Goal: Task Accomplishment & Management: Complete application form

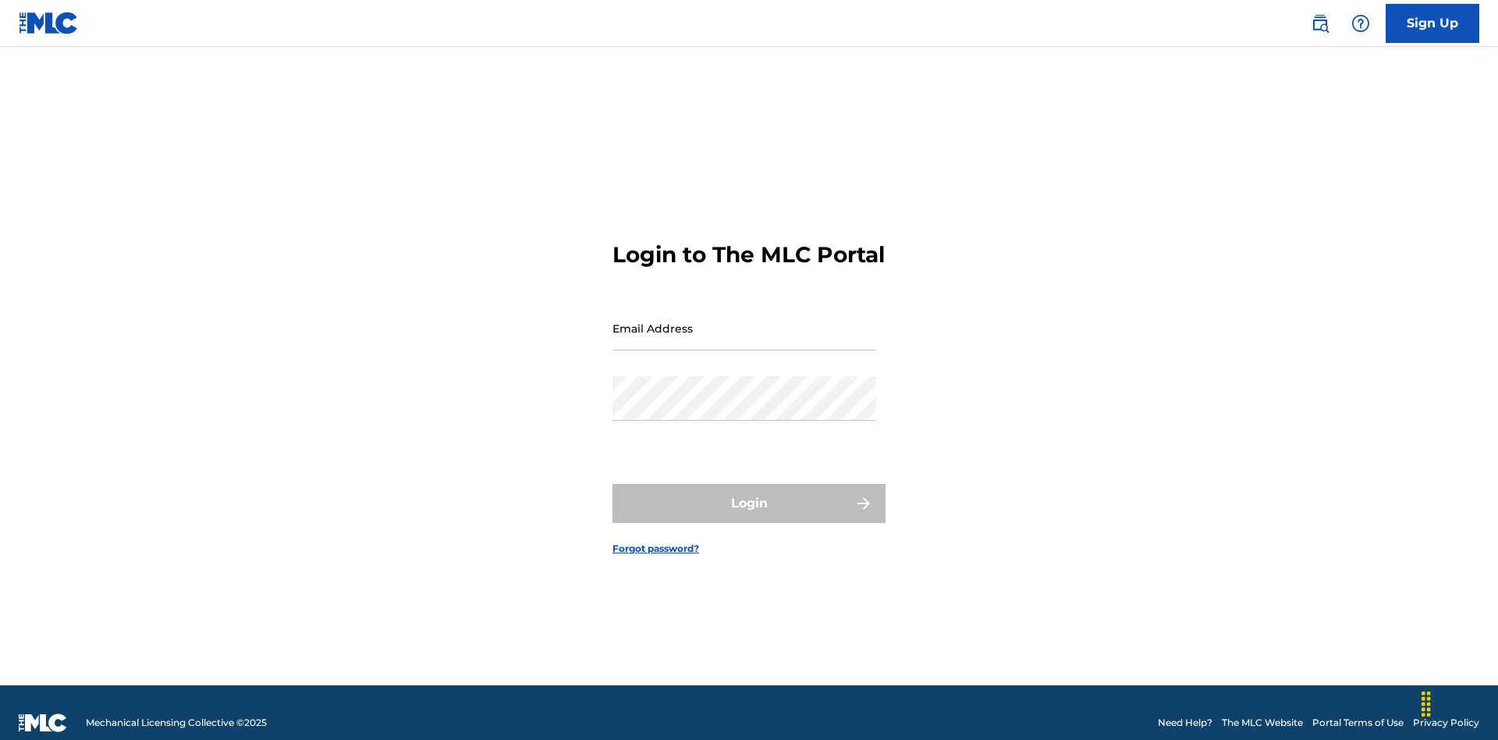
scroll to position [20, 0]
click at [1432, 23] on link "Sign Up" at bounding box center [1433, 23] width 94 height 39
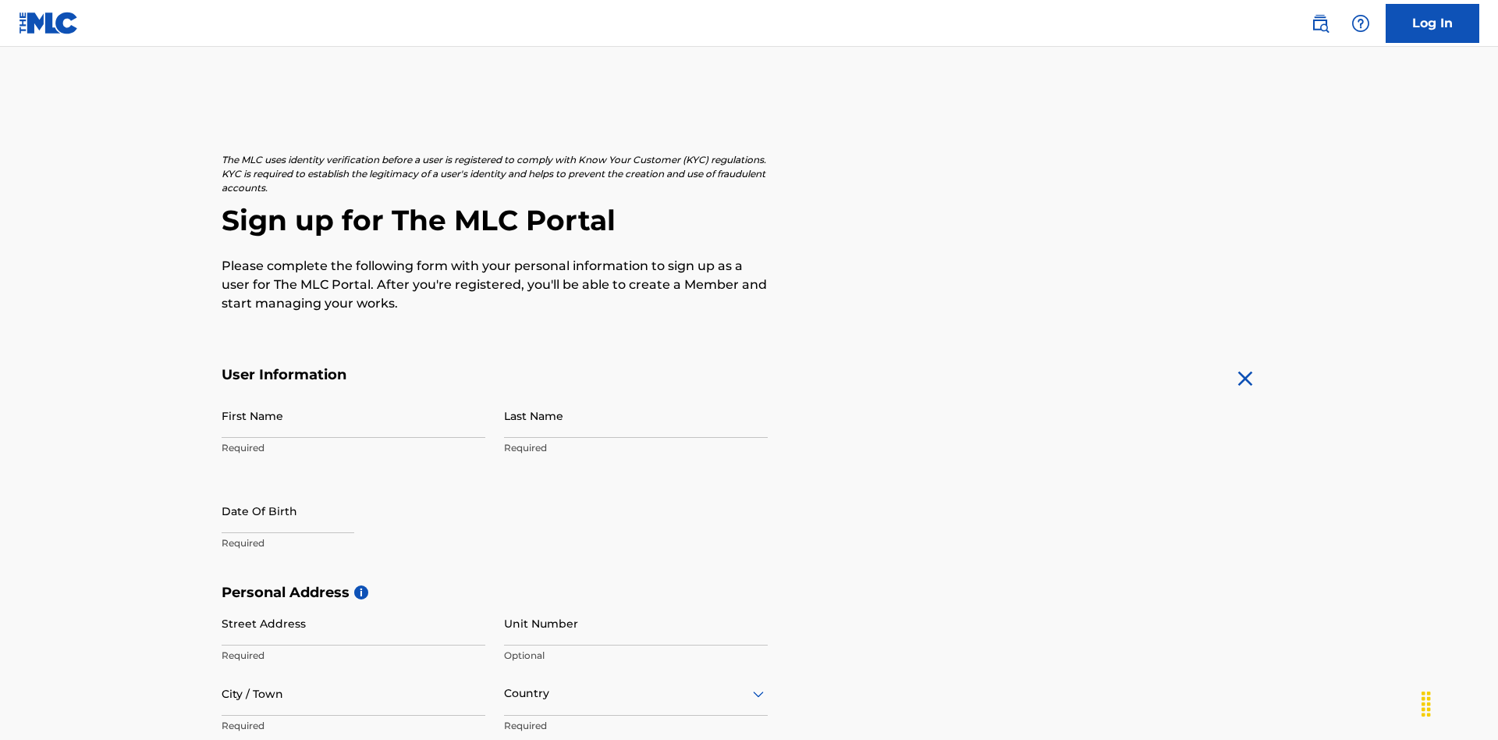
click at [353, 393] on input "First Name" at bounding box center [354, 415] width 264 height 44
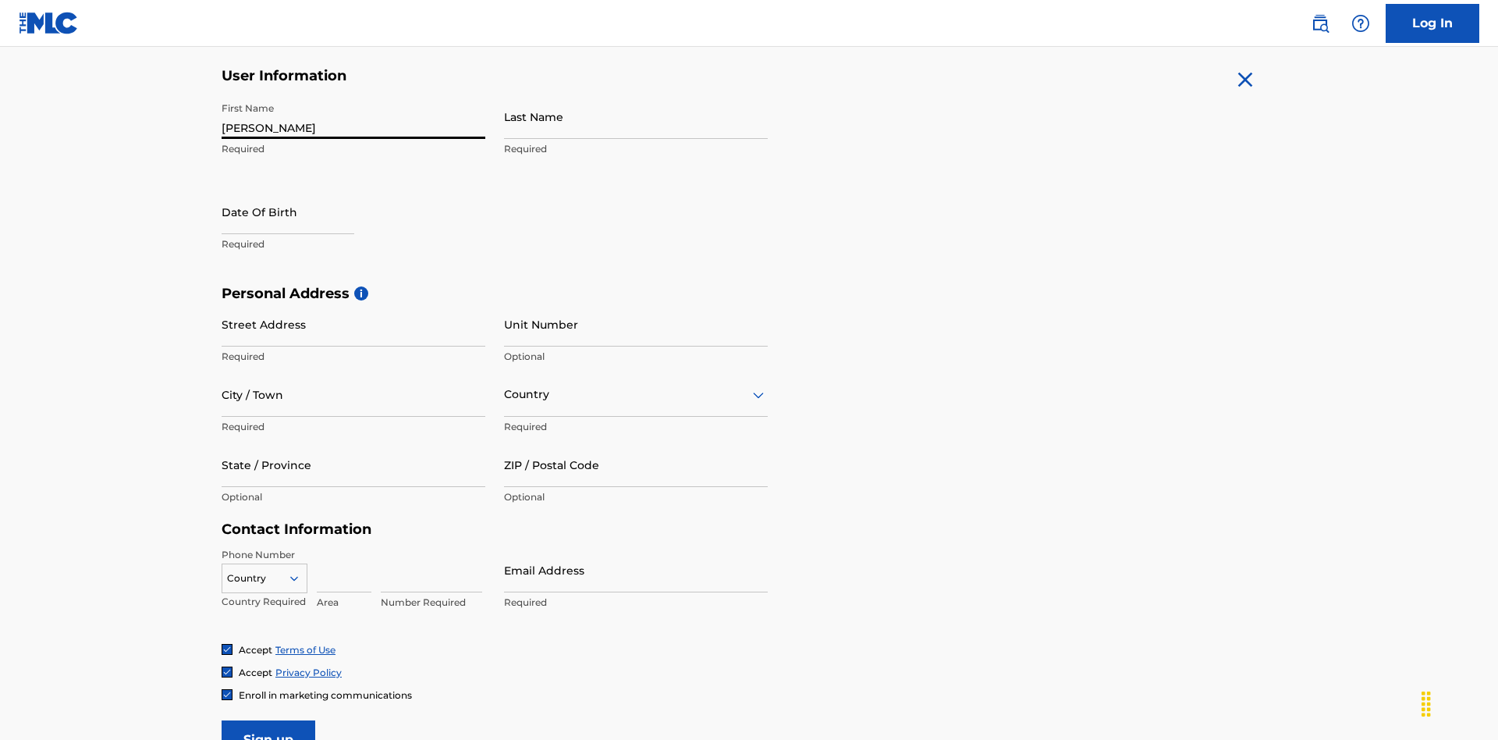
type input "Nicole"
click at [636, 116] on input "Last Name" at bounding box center [636, 116] width 264 height 44
type input "Ribble"
click at [300, 190] on input "text" at bounding box center [288, 212] width 133 height 44
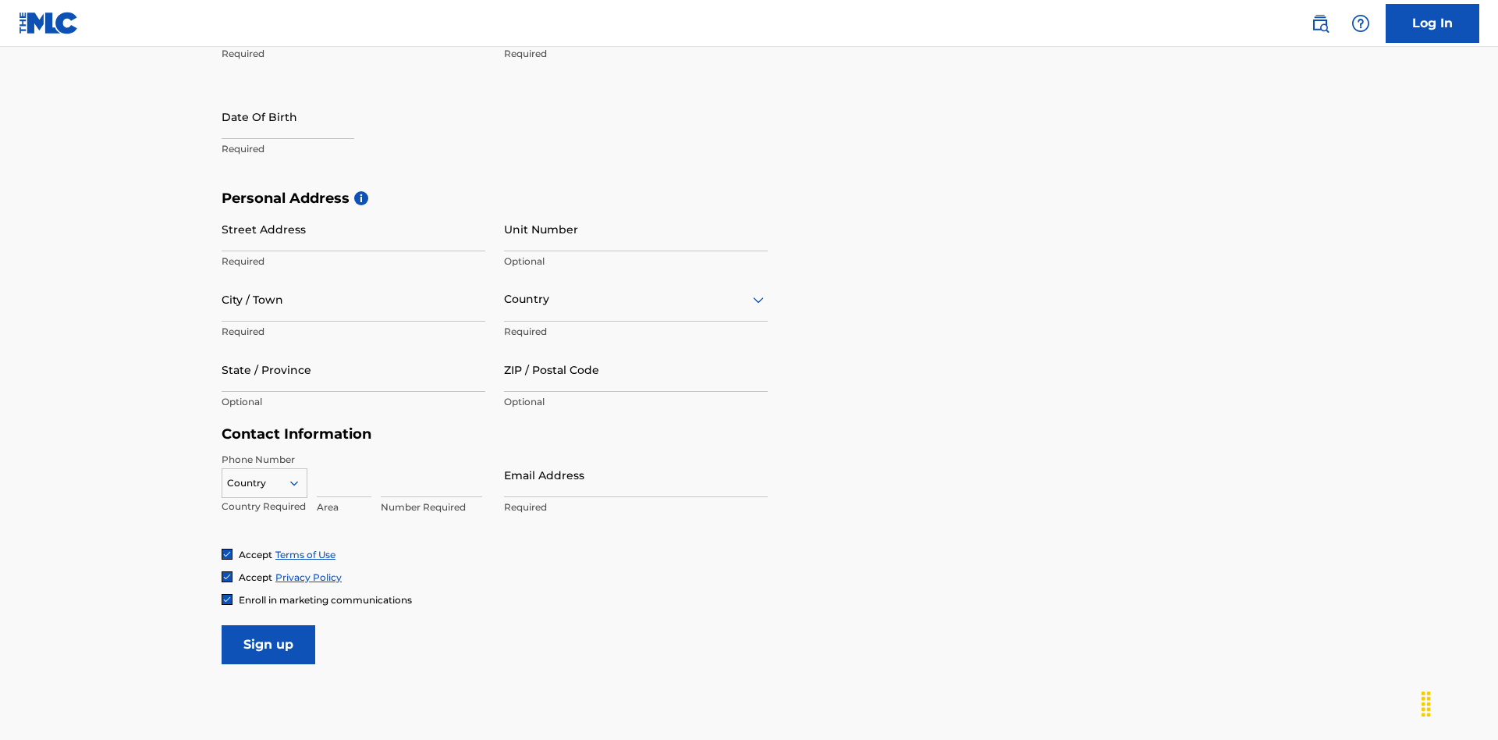
select select "7"
select select "2025"
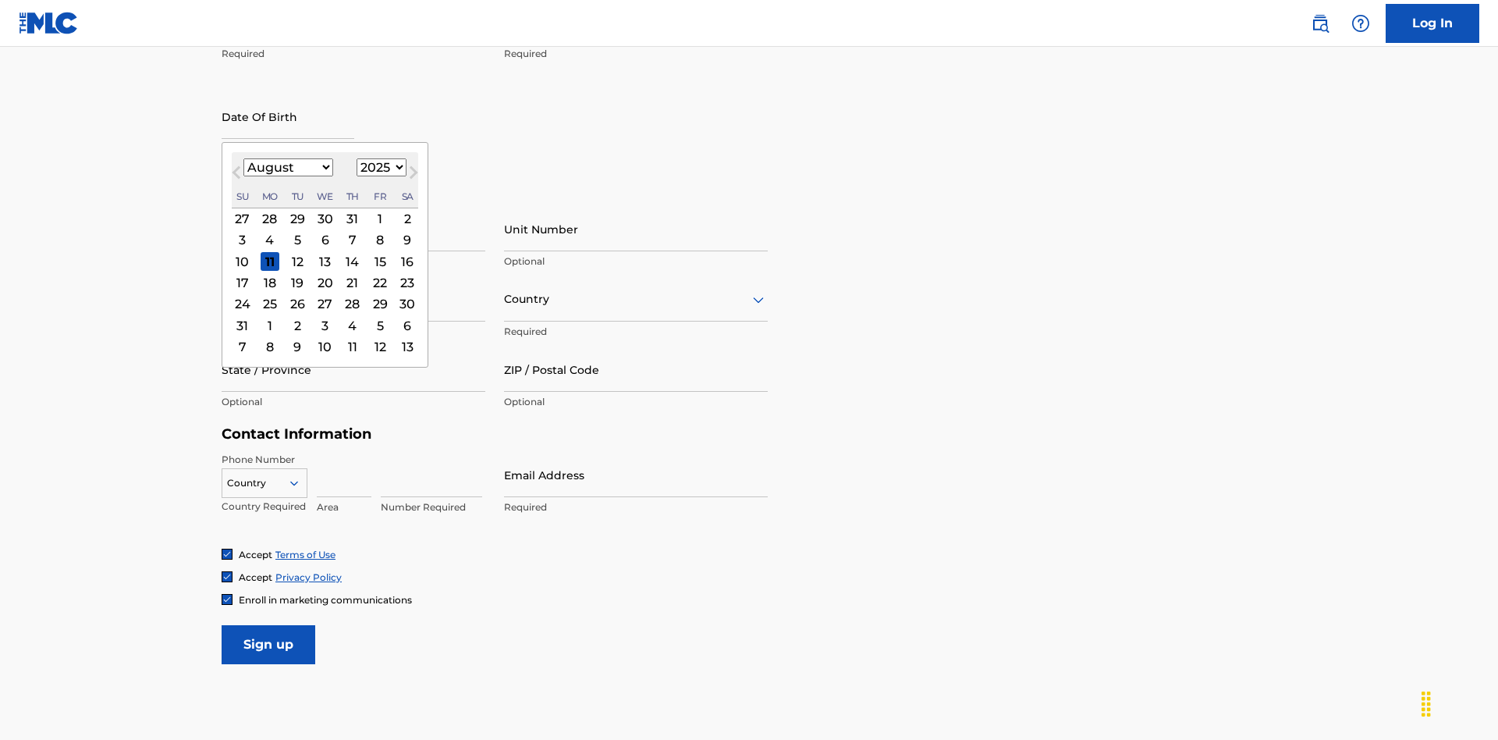
click at [287, 167] on select "January February March April May June July August September October November De…" at bounding box center [288, 167] width 90 height 18
select select "0"
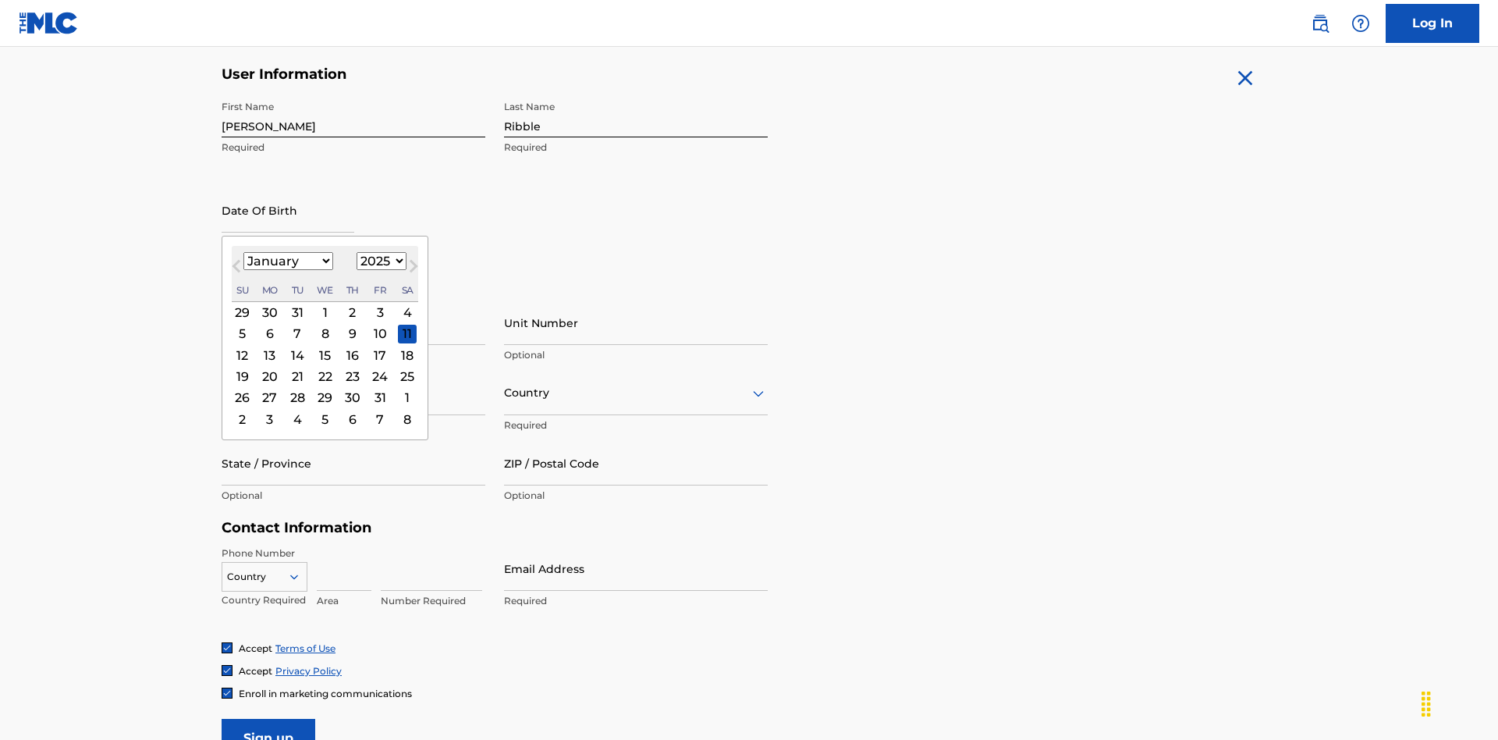
click at [379, 261] on select "1900 1901 1902 1903 1904 1905 1906 1907 1908 1909 1910 1911 1912 1913 1914 1915…" at bounding box center [382, 261] width 50 height 18
select select "1985"
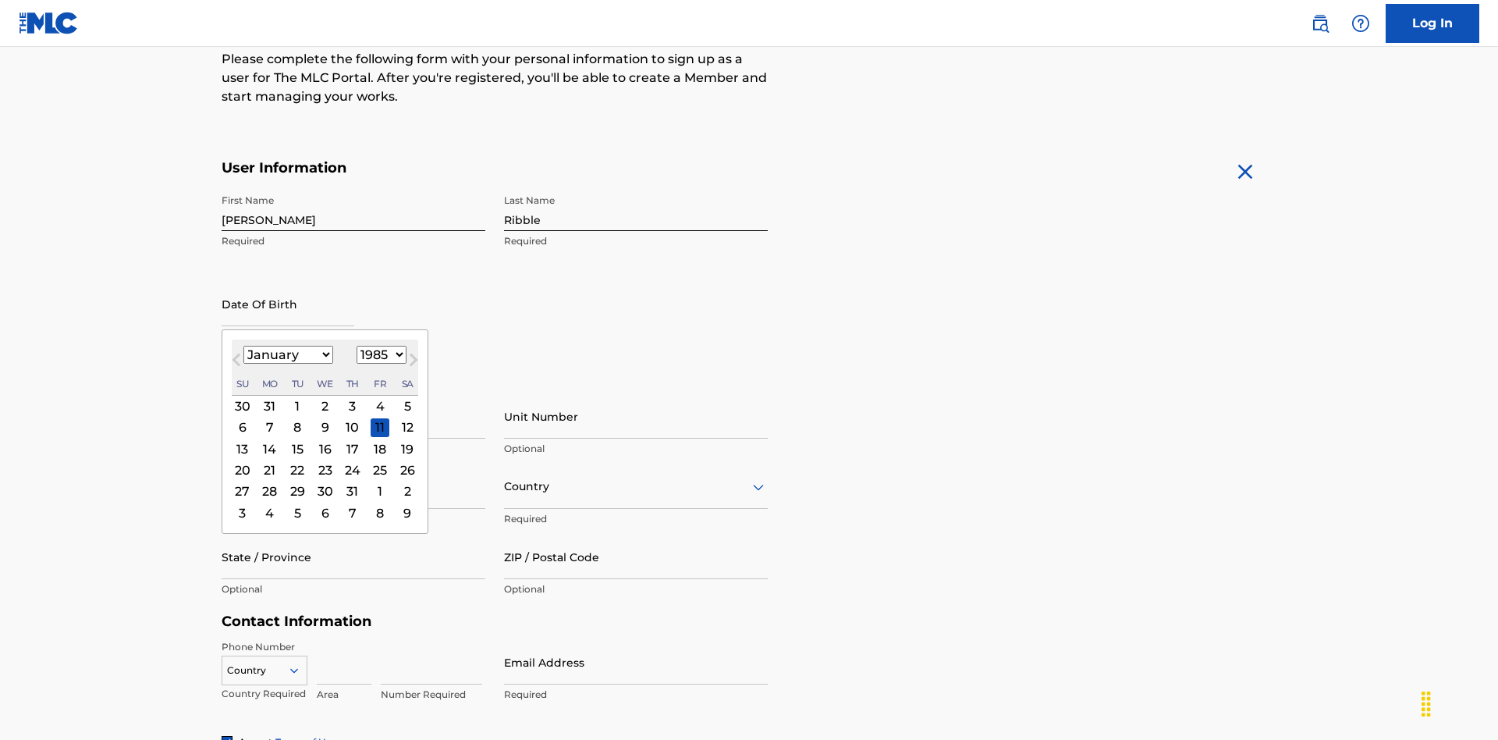
click at [379, 354] on select "1900 1901 1902 1903 1904 1905 1906 1907 1908 1909 1910 1911 1912 1913 1914 1915…" at bounding box center [382, 355] width 50 height 18
click at [296, 418] on div "8" at bounding box center [297, 427] width 19 height 19
type input "January 8 1985"
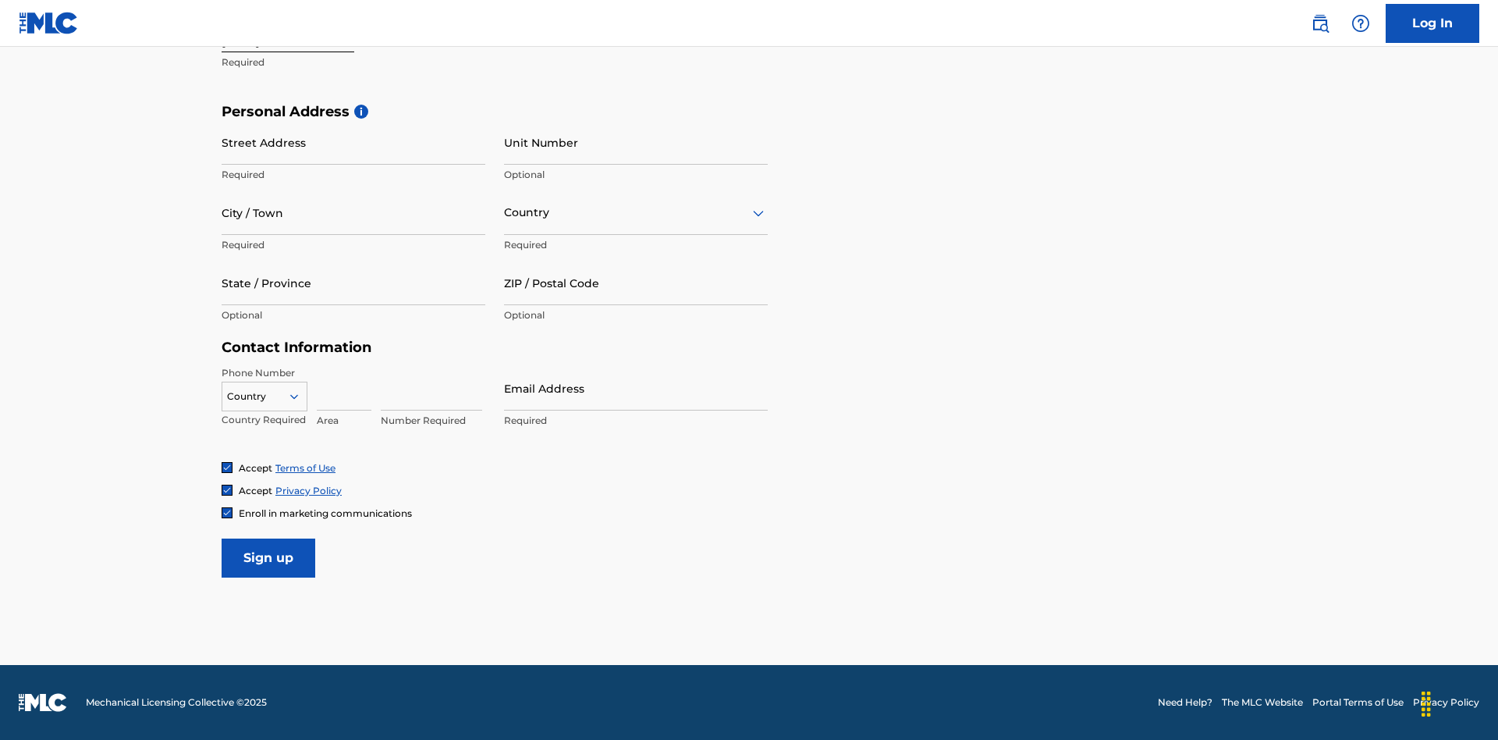
scroll to position [481, 0]
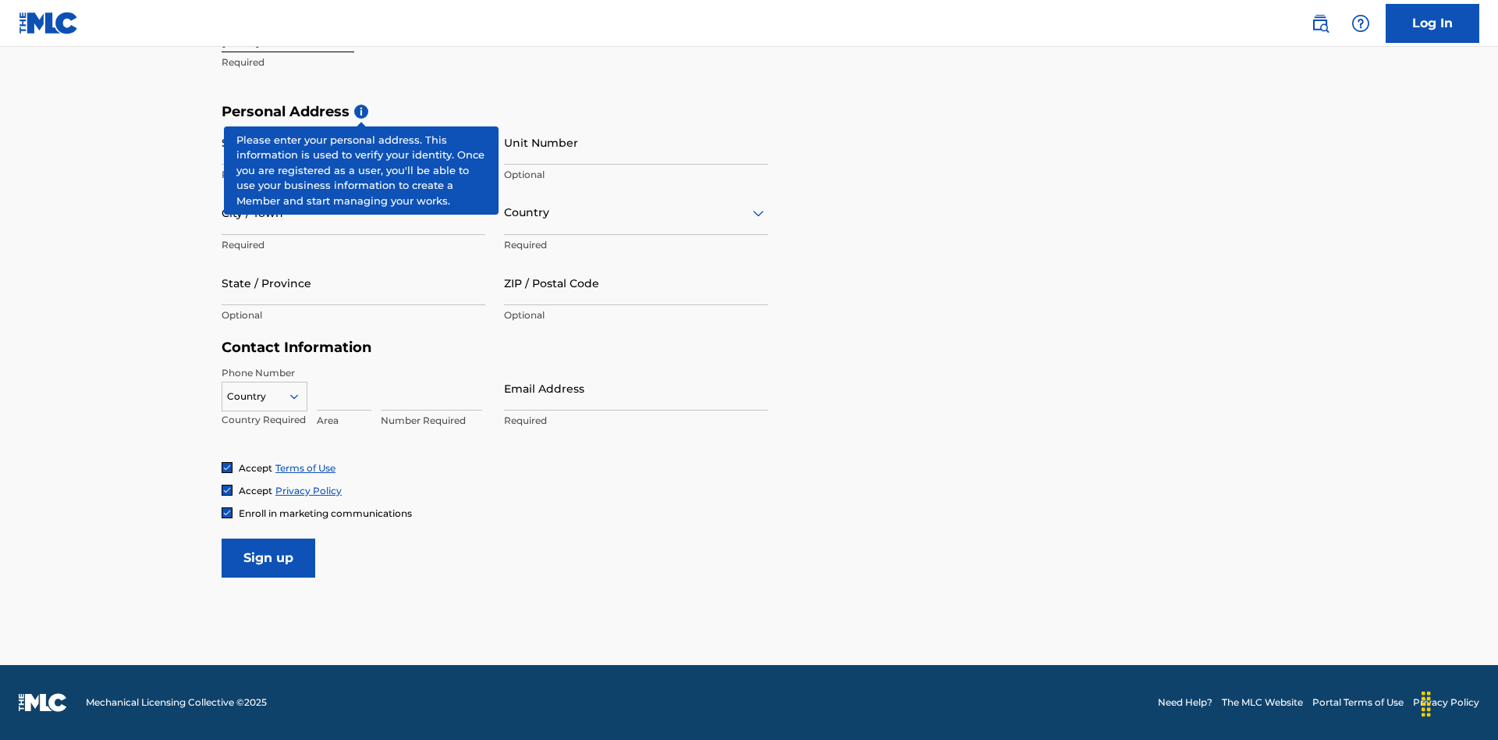
click at [353, 142] on input "Street Address" at bounding box center [354, 142] width 264 height 44
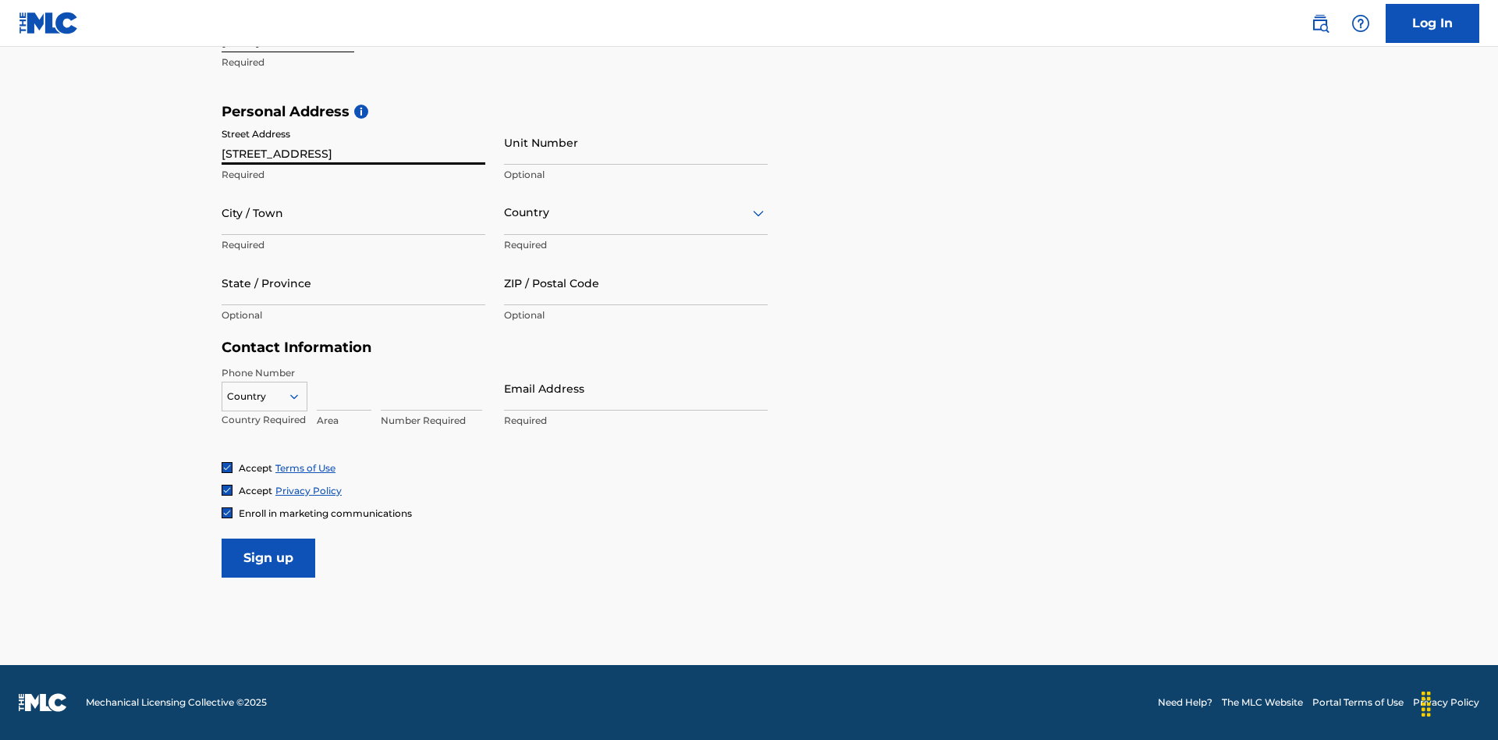
type input "9909 Elks Run Rd"
click at [353, 212] on input "City / Town" at bounding box center [354, 212] width 264 height 44
type input "[GEOGRAPHIC_DATA]"
click at [505, 212] on input "text" at bounding box center [505, 212] width 3 height 16
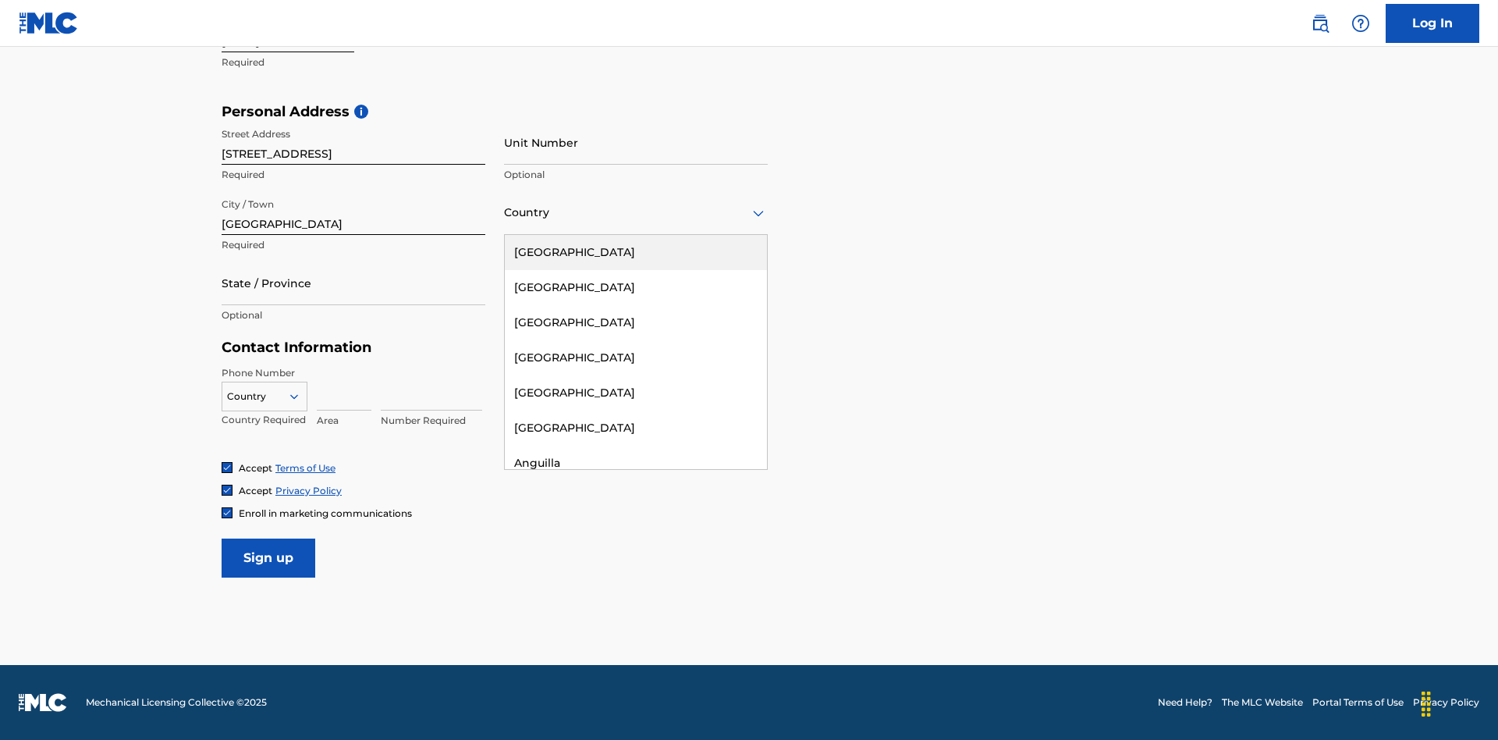
click at [636, 252] on div "[GEOGRAPHIC_DATA]" at bounding box center [636, 252] width 262 height 35
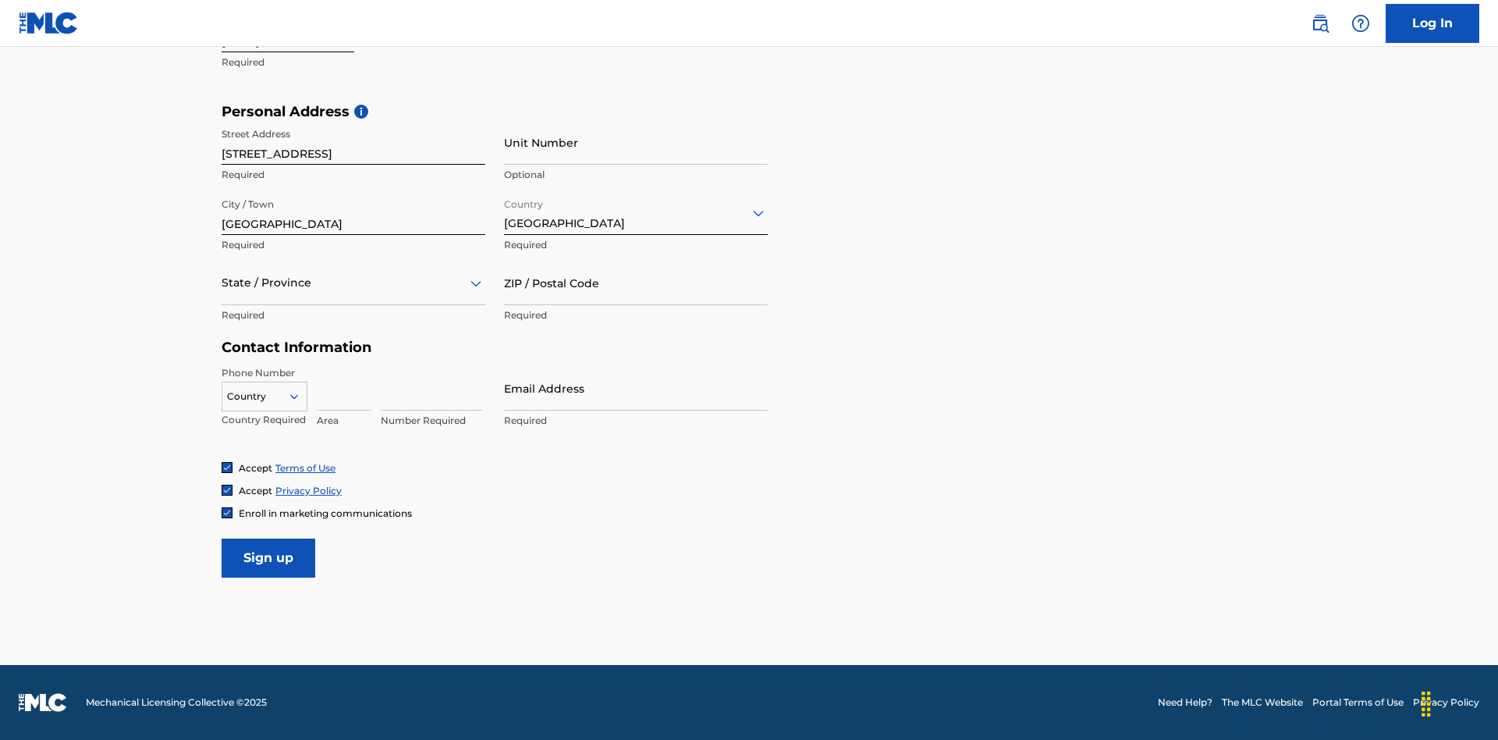
click at [353, 282] on div at bounding box center [354, 283] width 264 height 20
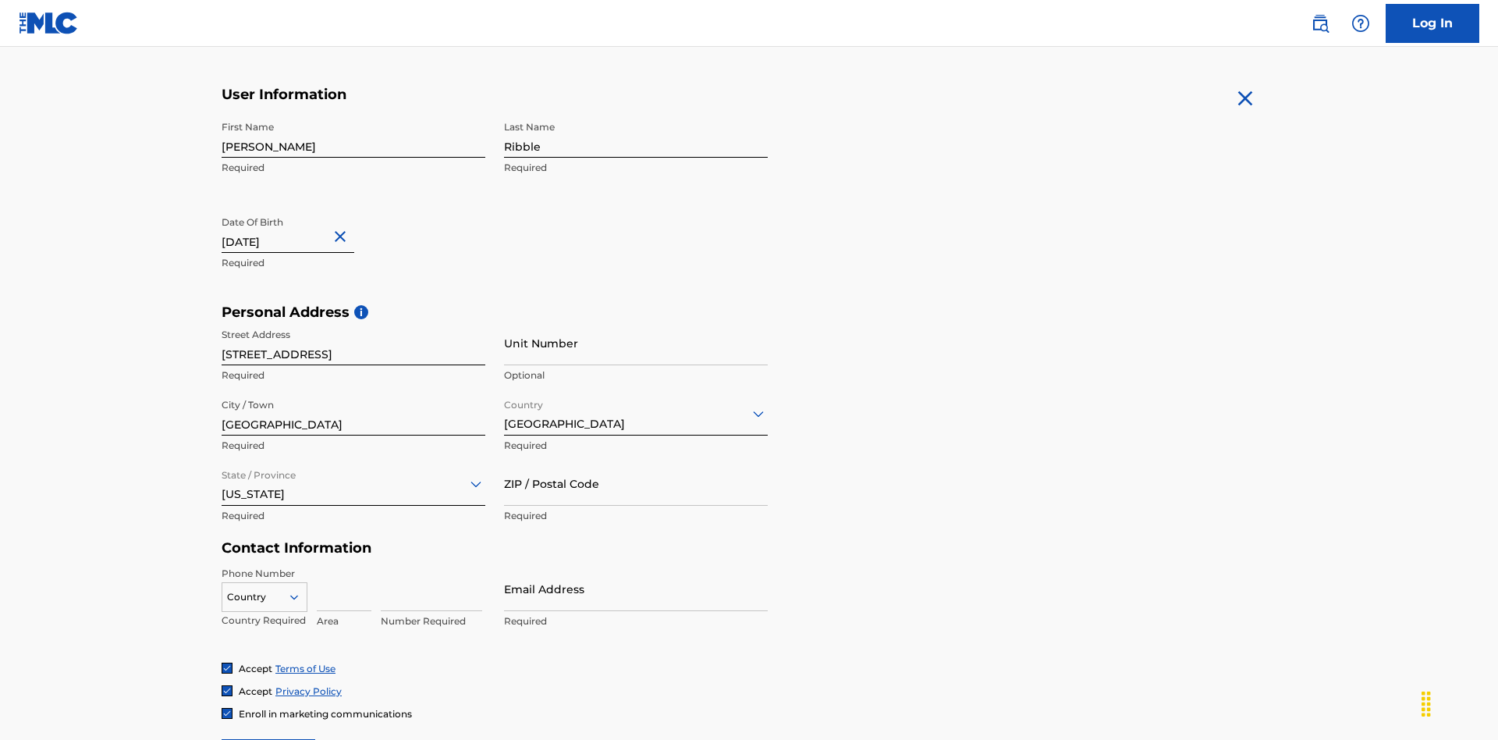
click at [636, 461] on input "ZIP / Postal Code" at bounding box center [636, 483] width 264 height 44
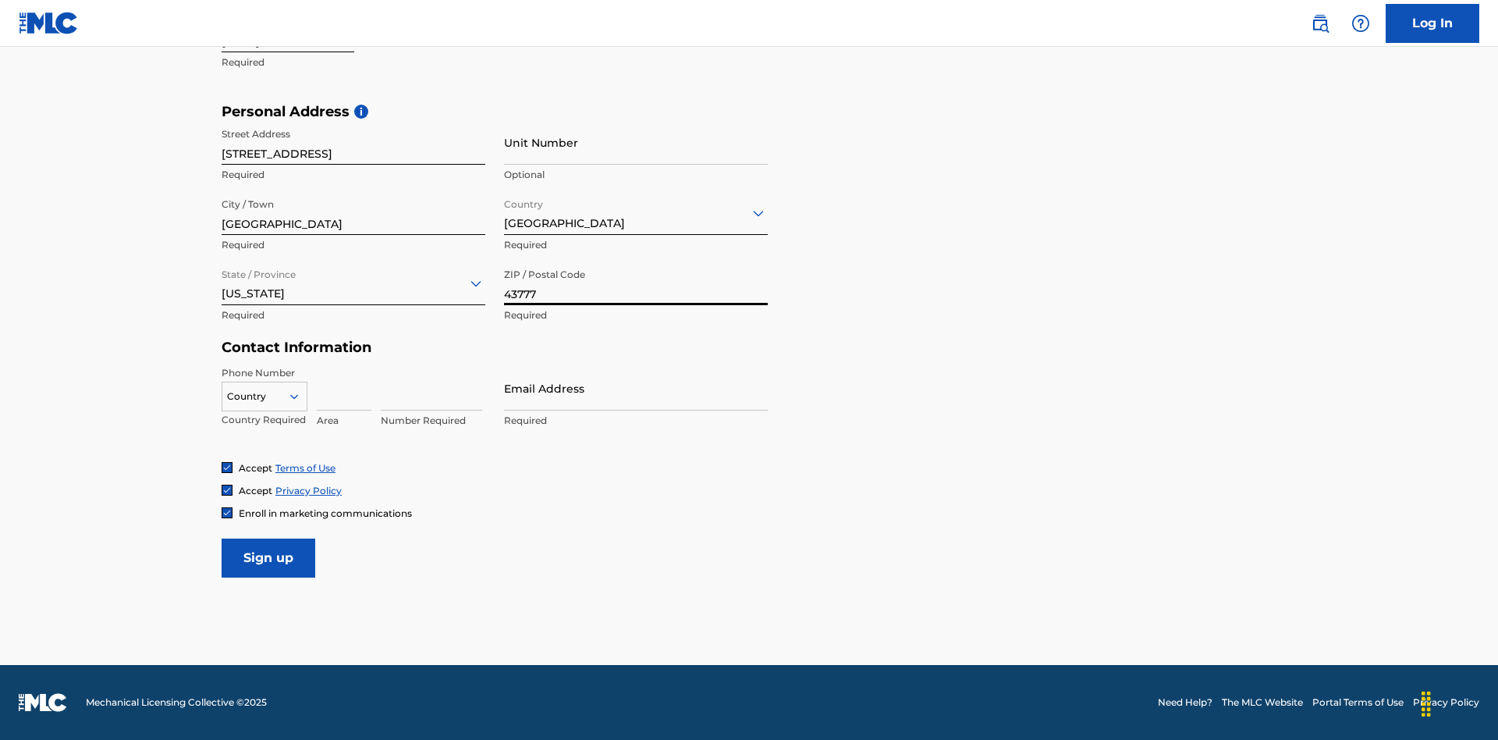
type input "43777"
click at [300, 396] on icon at bounding box center [294, 396] width 14 height 14
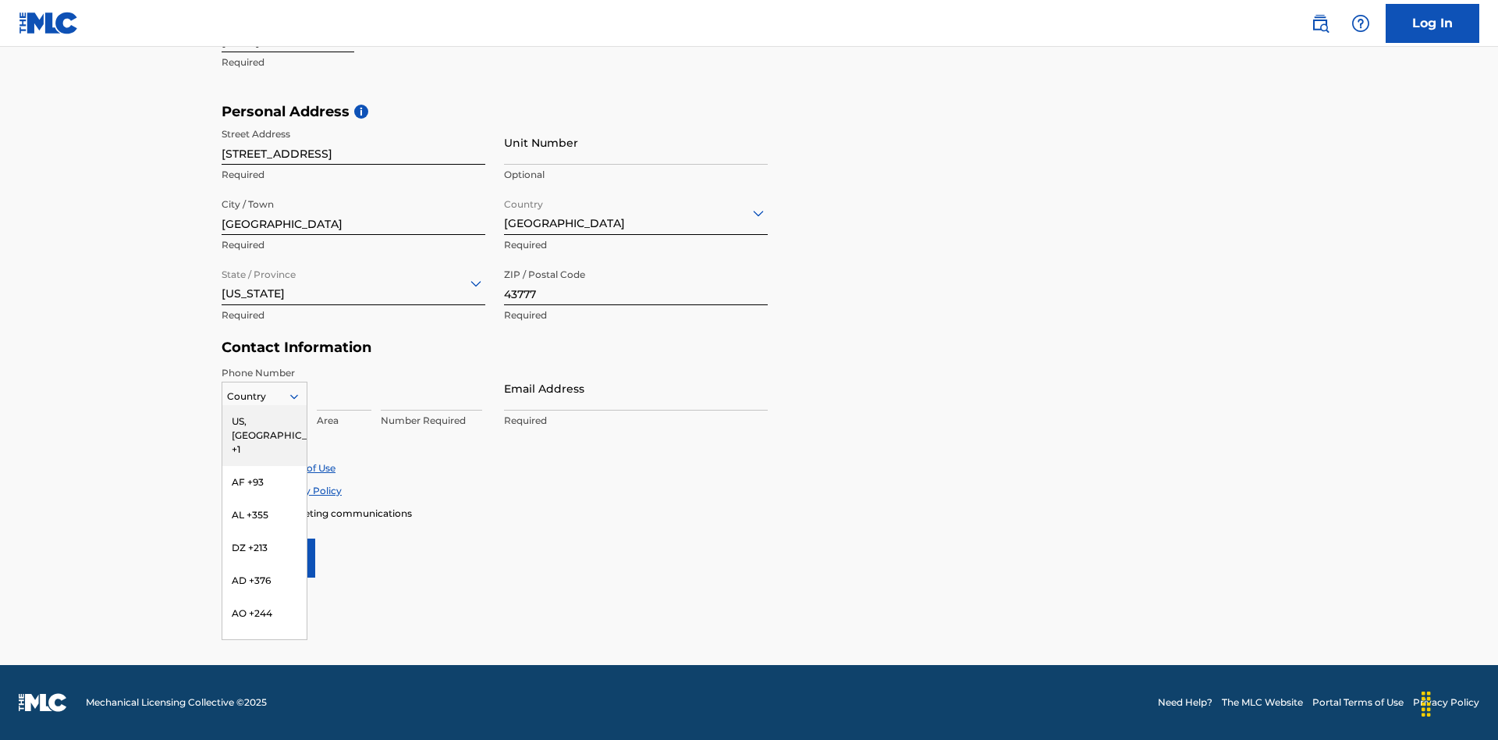
click at [264, 421] on div "US, CA +1" at bounding box center [264, 435] width 84 height 61
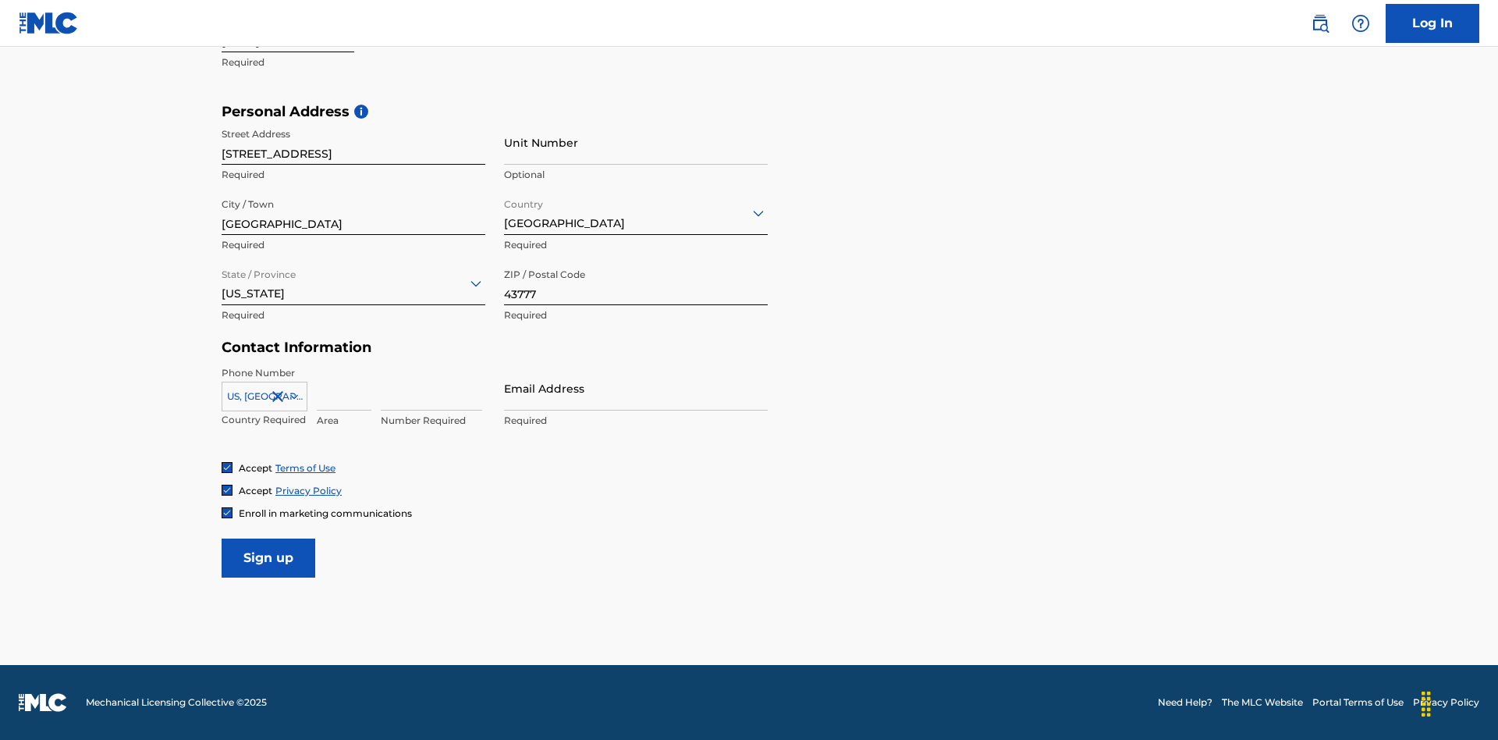
click at [344, 388] on input at bounding box center [344, 388] width 55 height 44
type input "740"
click at [431, 388] on input at bounding box center [431, 388] width 101 height 44
type input "8086351"
click at [636, 388] on input "Email Address" at bounding box center [636, 388] width 264 height 44
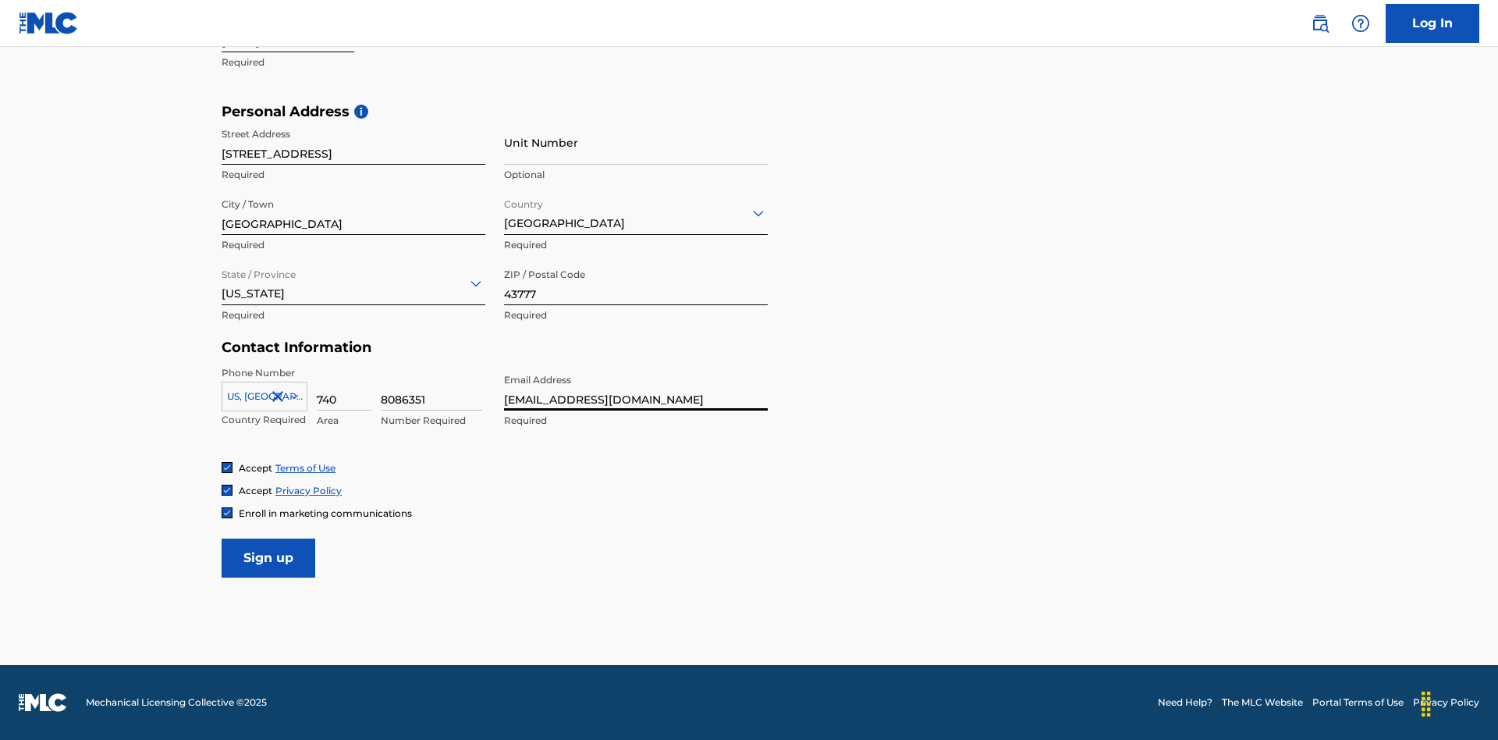
type input "[EMAIL_ADDRESS][DOMAIN_NAME]"
click at [268, 557] on input "Sign up" at bounding box center [269, 557] width 94 height 39
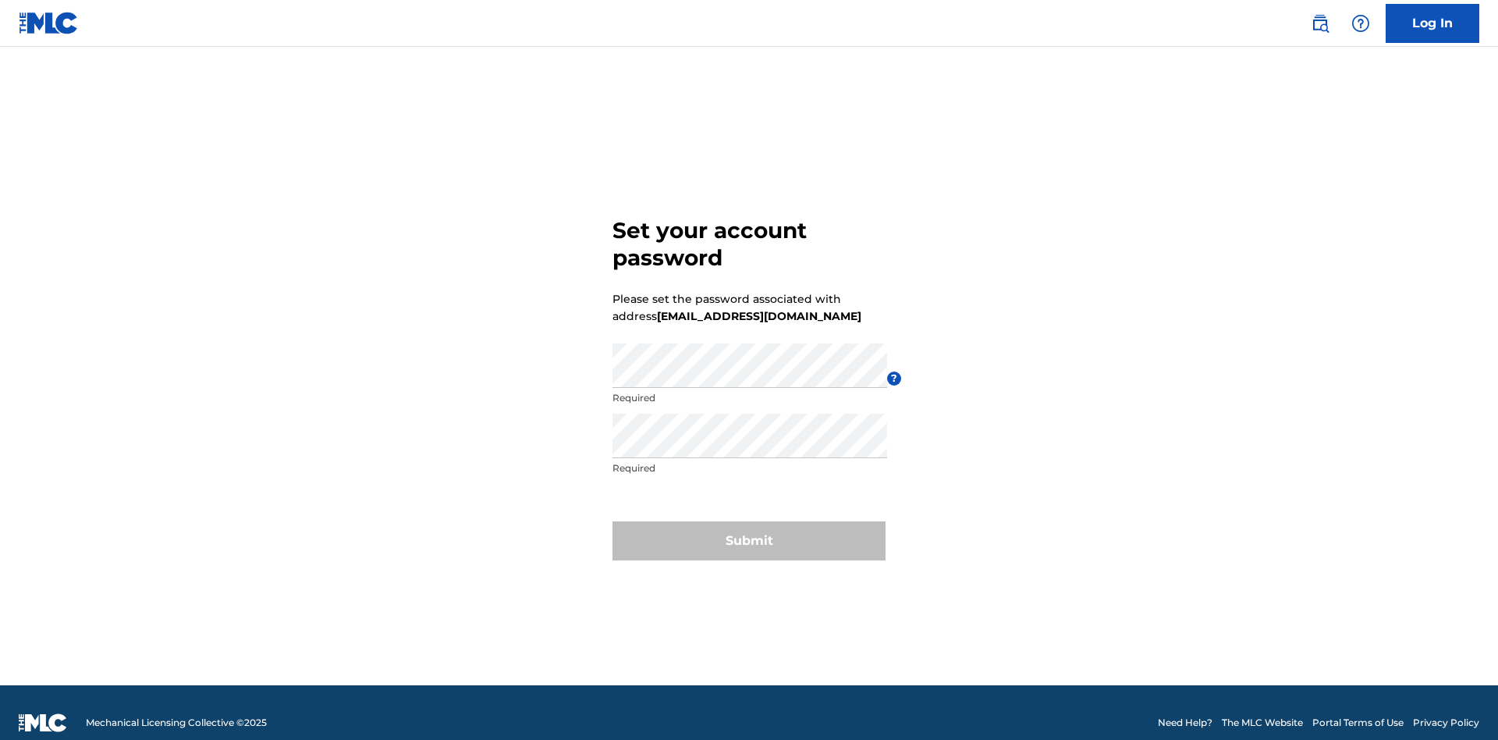
scroll to position [20, 0]
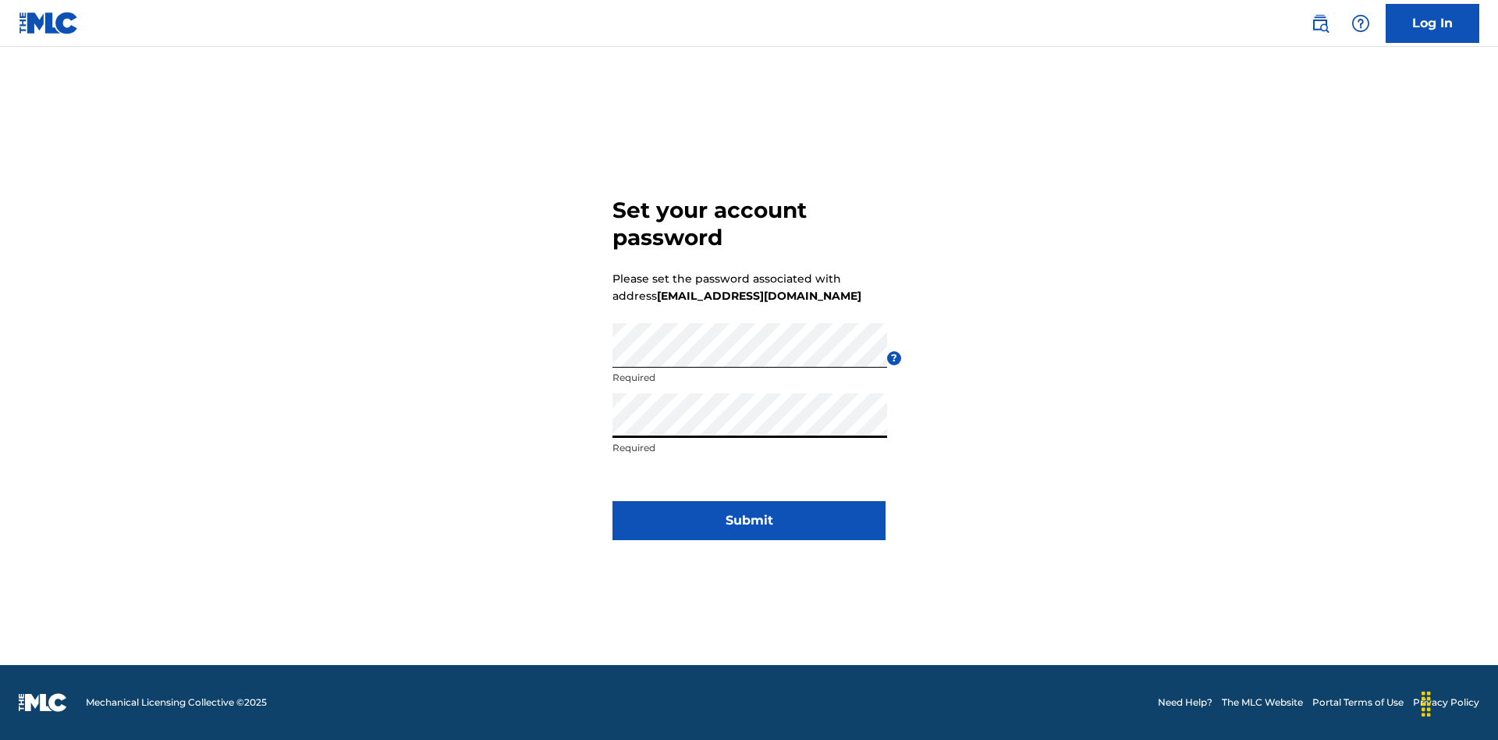
click at [749, 530] on button "Submit" at bounding box center [748, 520] width 273 height 39
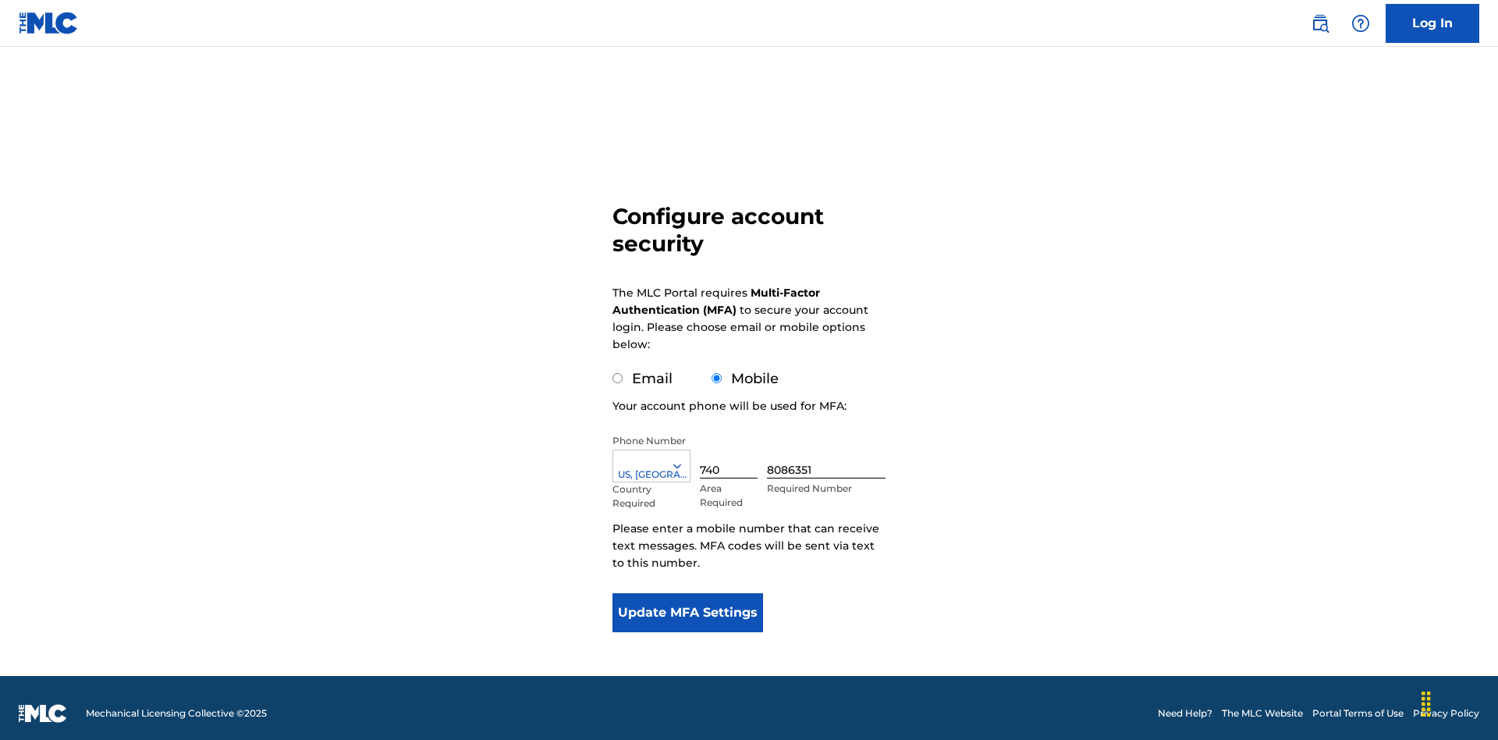
scroll to position [0, 0]
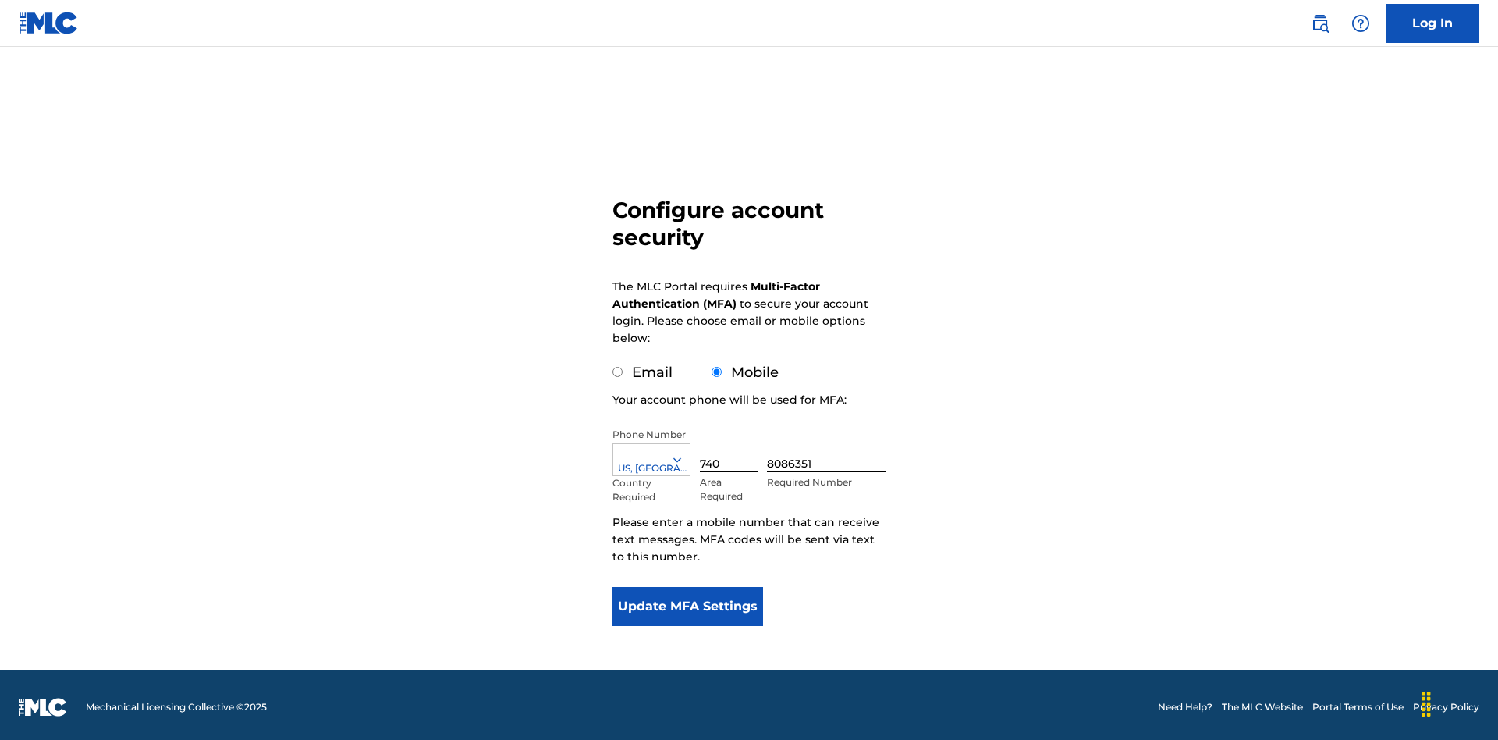
click at [618, 367] on input "Email" at bounding box center [617, 372] width 10 height 10
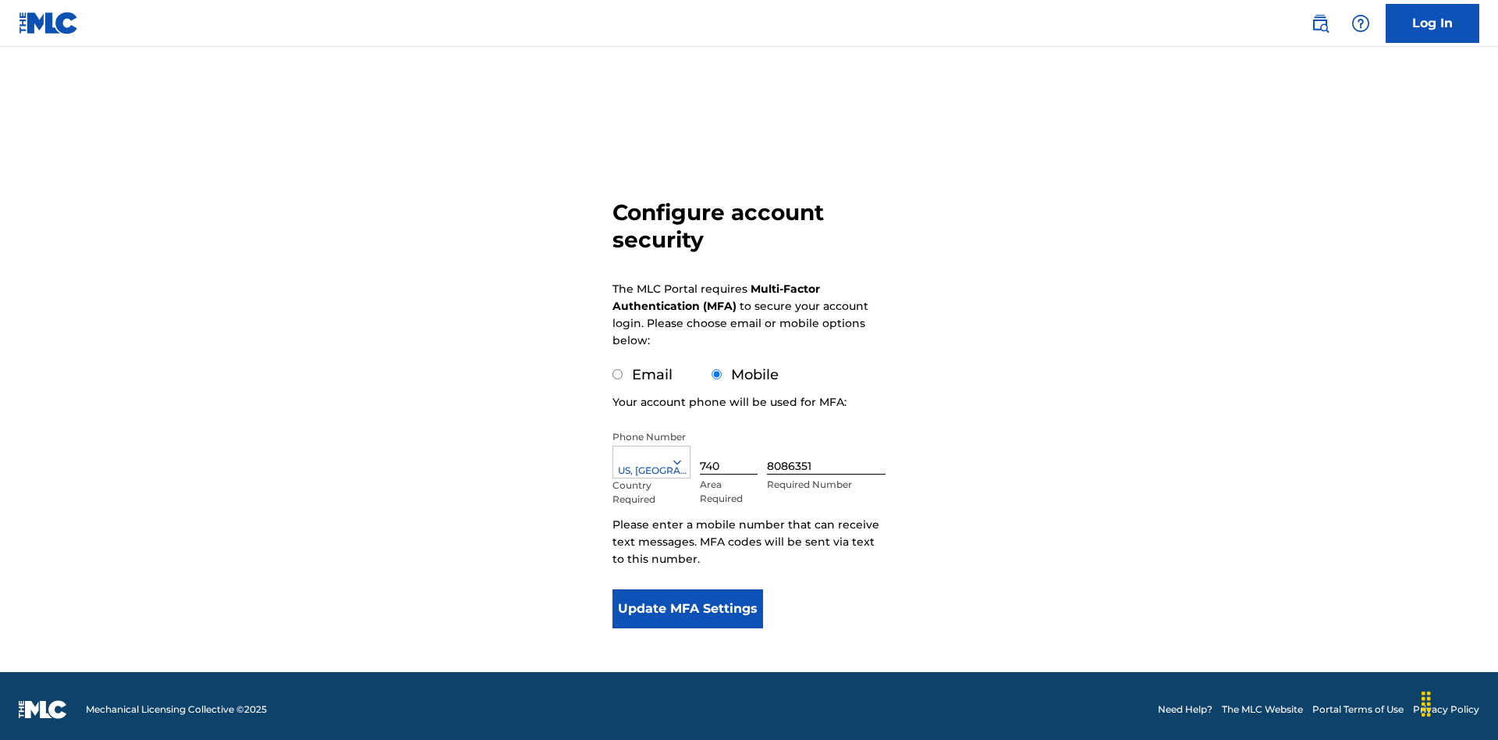
radio input "true"
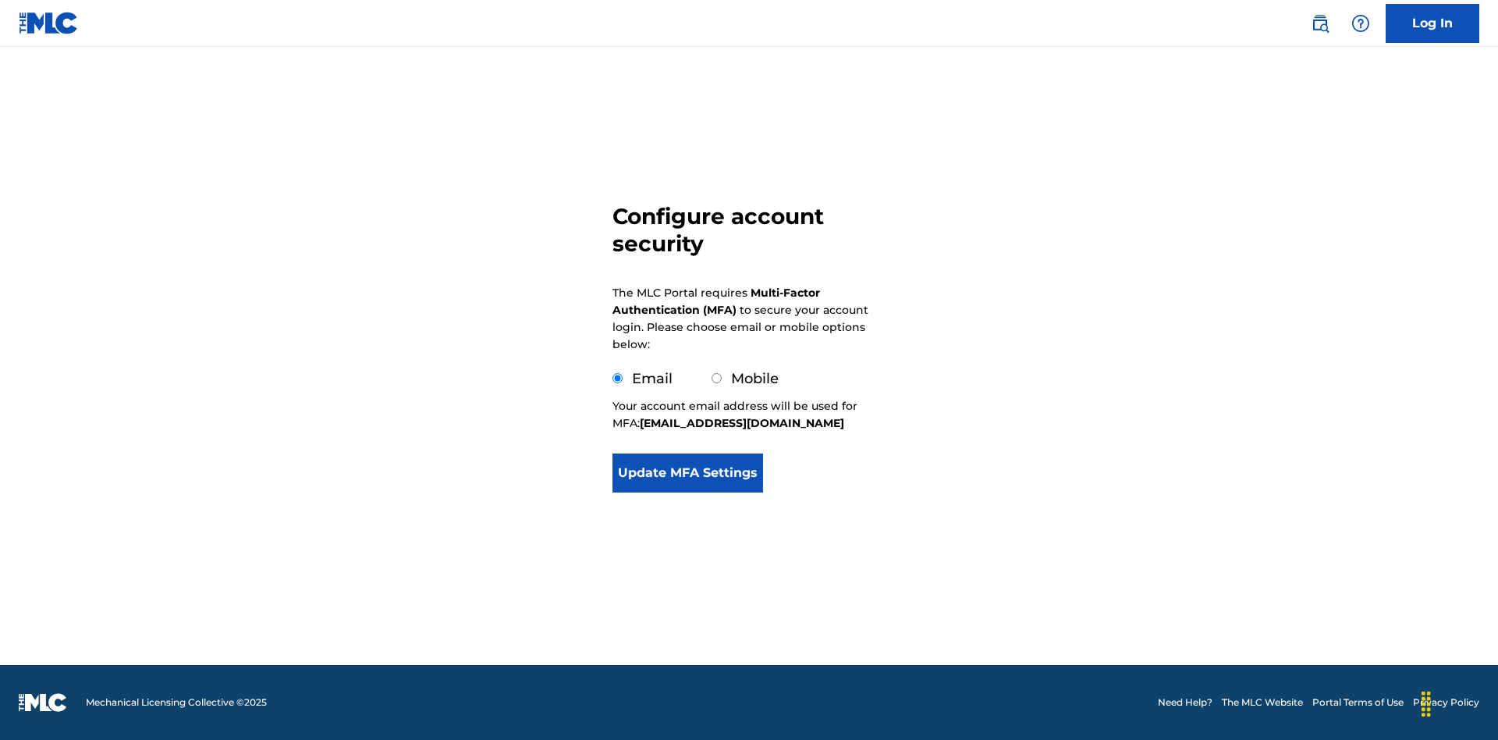
click at [687, 492] on button "Update MFA Settings" at bounding box center [687, 472] width 151 height 39
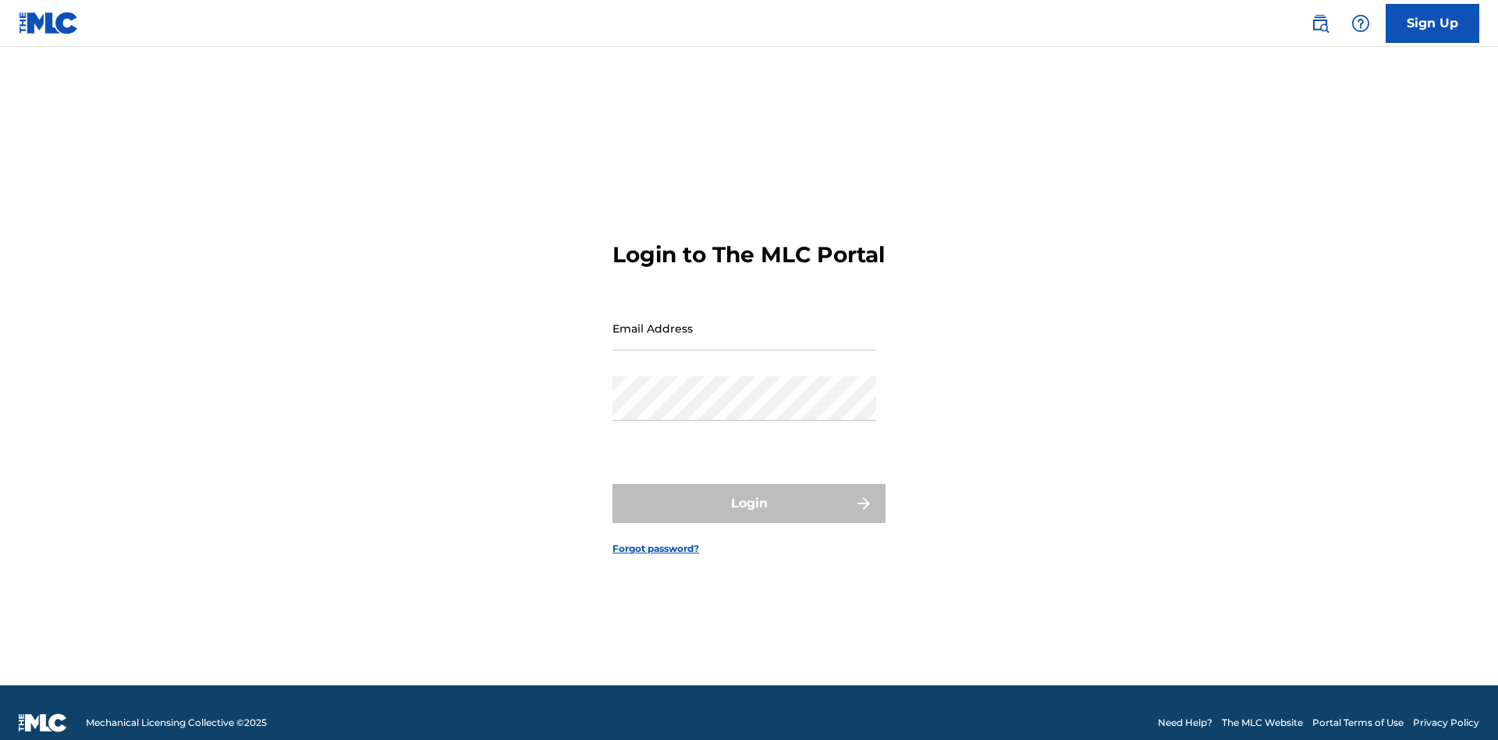
scroll to position [20, 0]
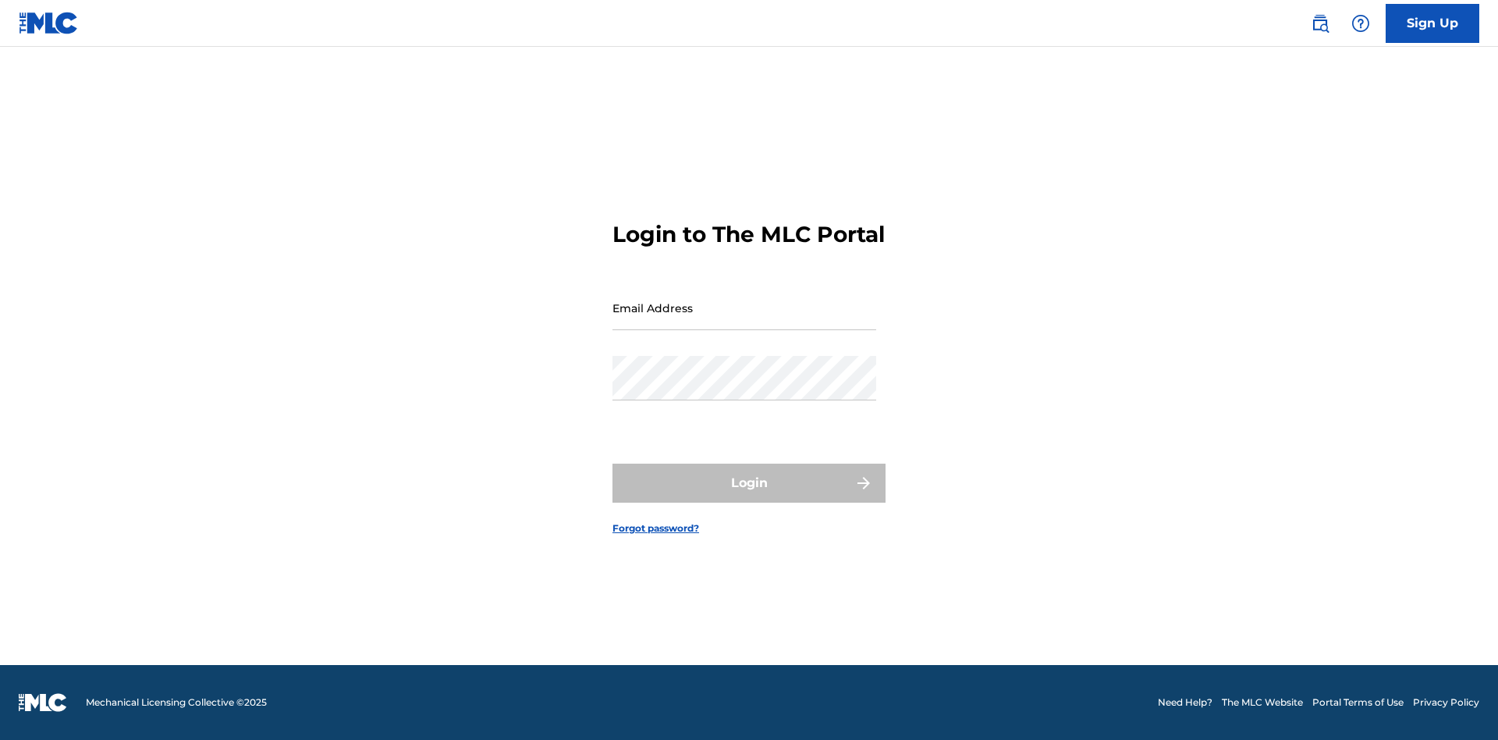
click at [744, 321] on input "Email Address" at bounding box center [744, 308] width 264 height 44
type input "[EMAIL_ADDRESS][DOMAIN_NAME]"
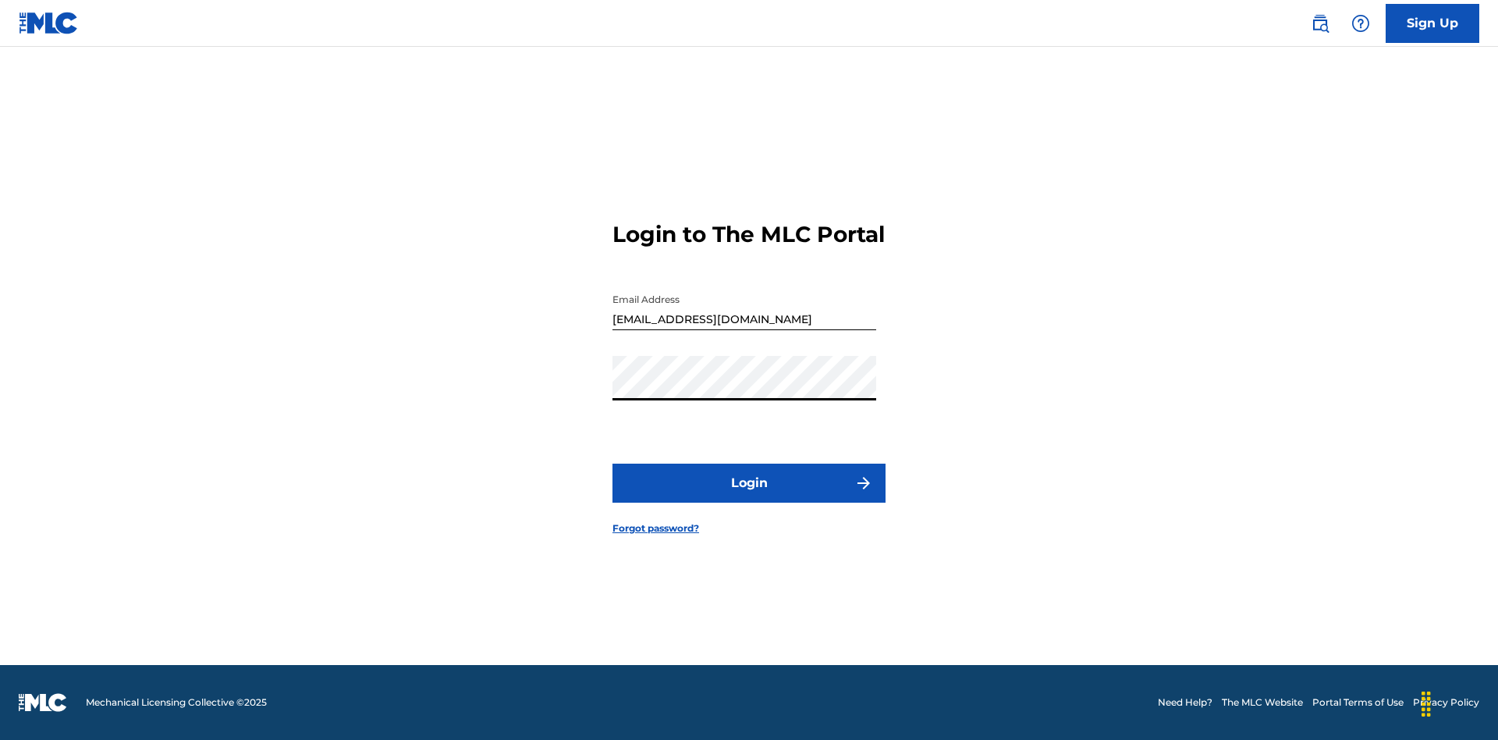
click at [749, 496] on button "Login" at bounding box center [748, 482] width 273 height 39
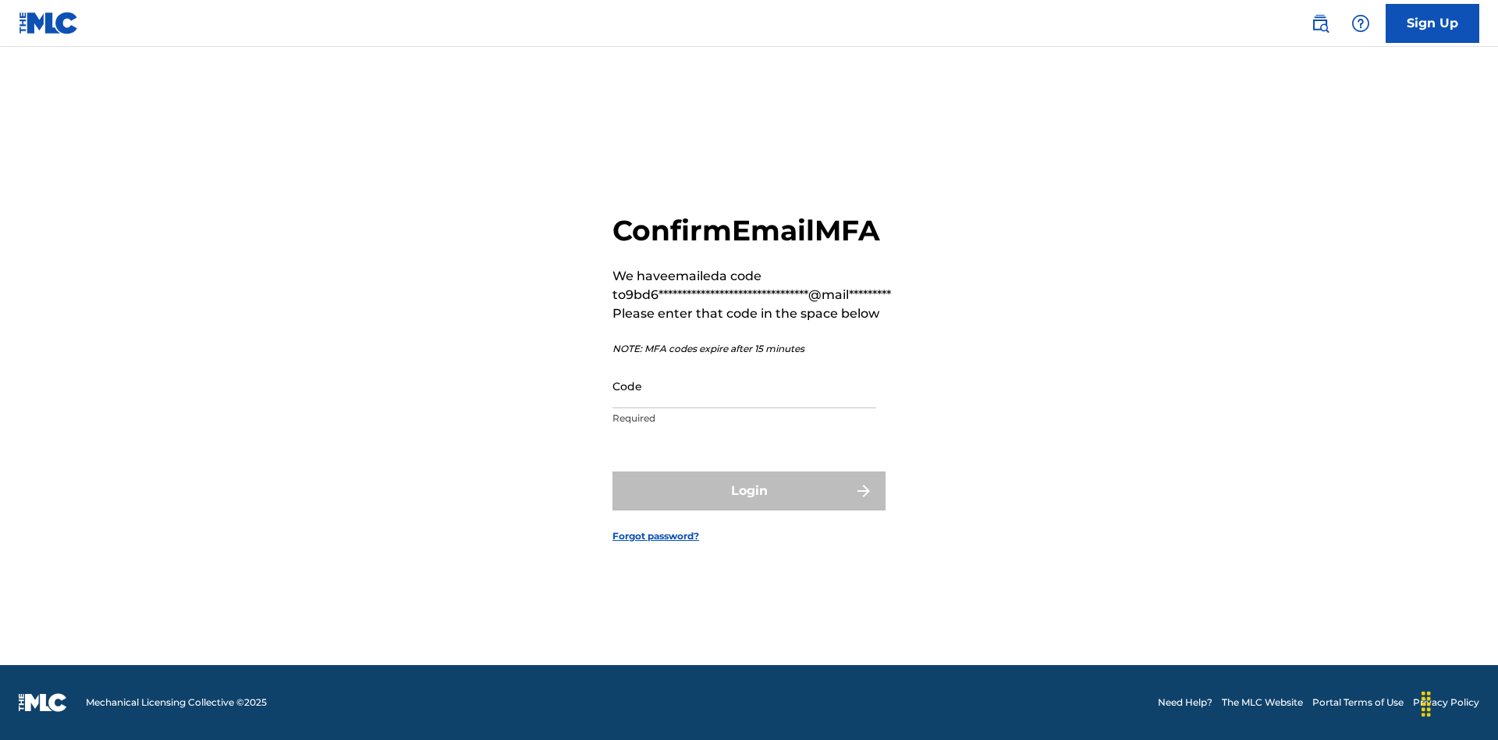
click at [744, 385] on input "Code" at bounding box center [744, 386] width 264 height 44
type input "651606"
click at [749, 490] on button "Login" at bounding box center [748, 490] width 273 height 39
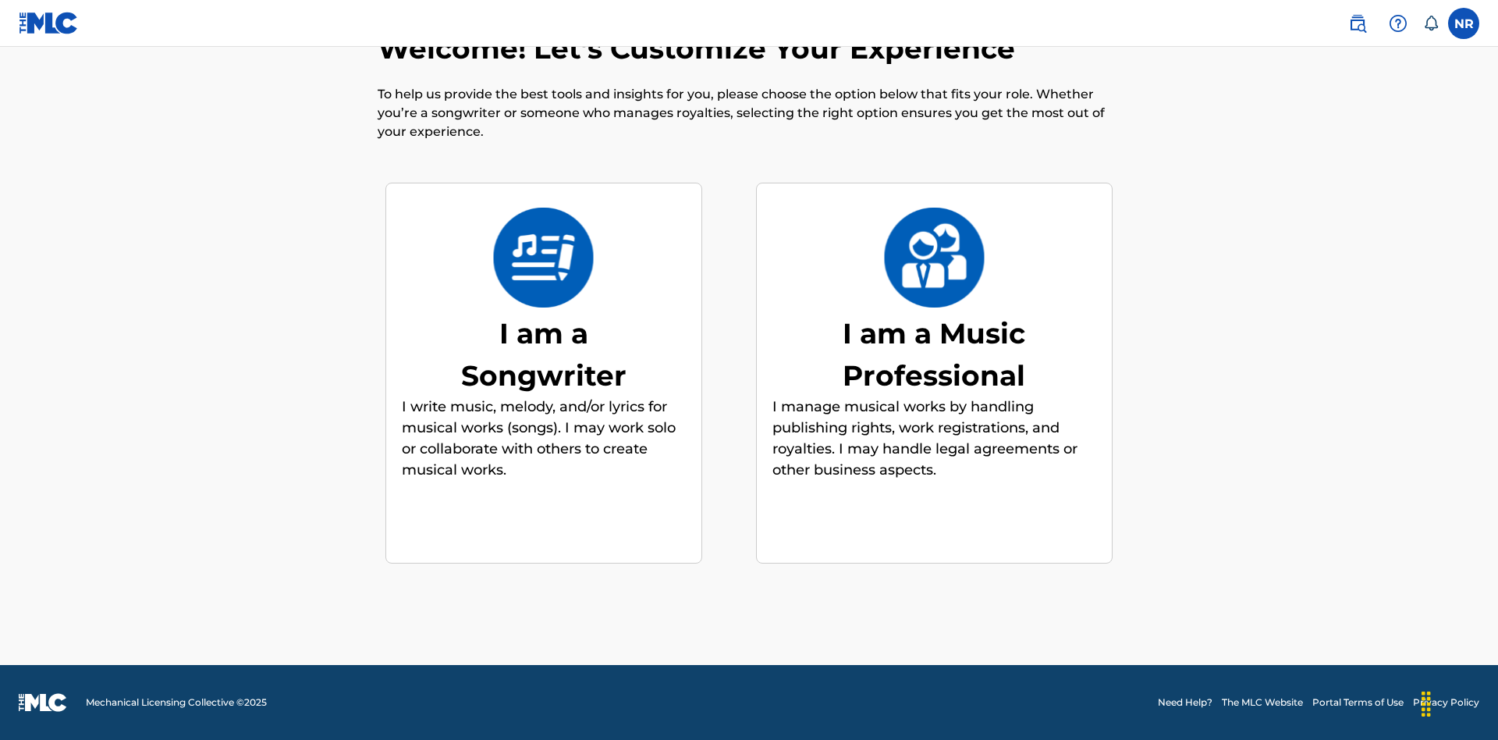
click at [543, 353] on div "I am a Songwriter" at bounding box center [544, 354] width 234 height 84
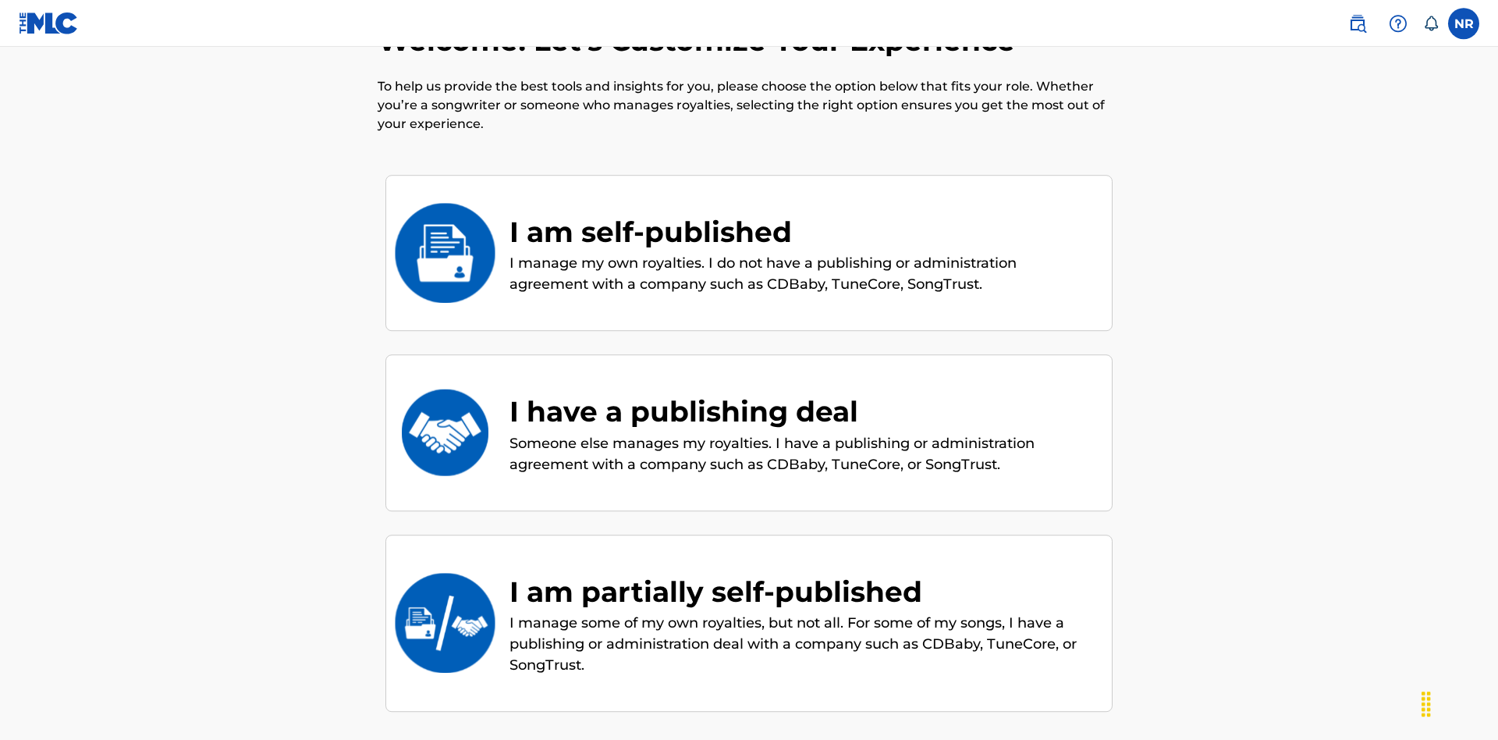
scroll to position [67, 0]
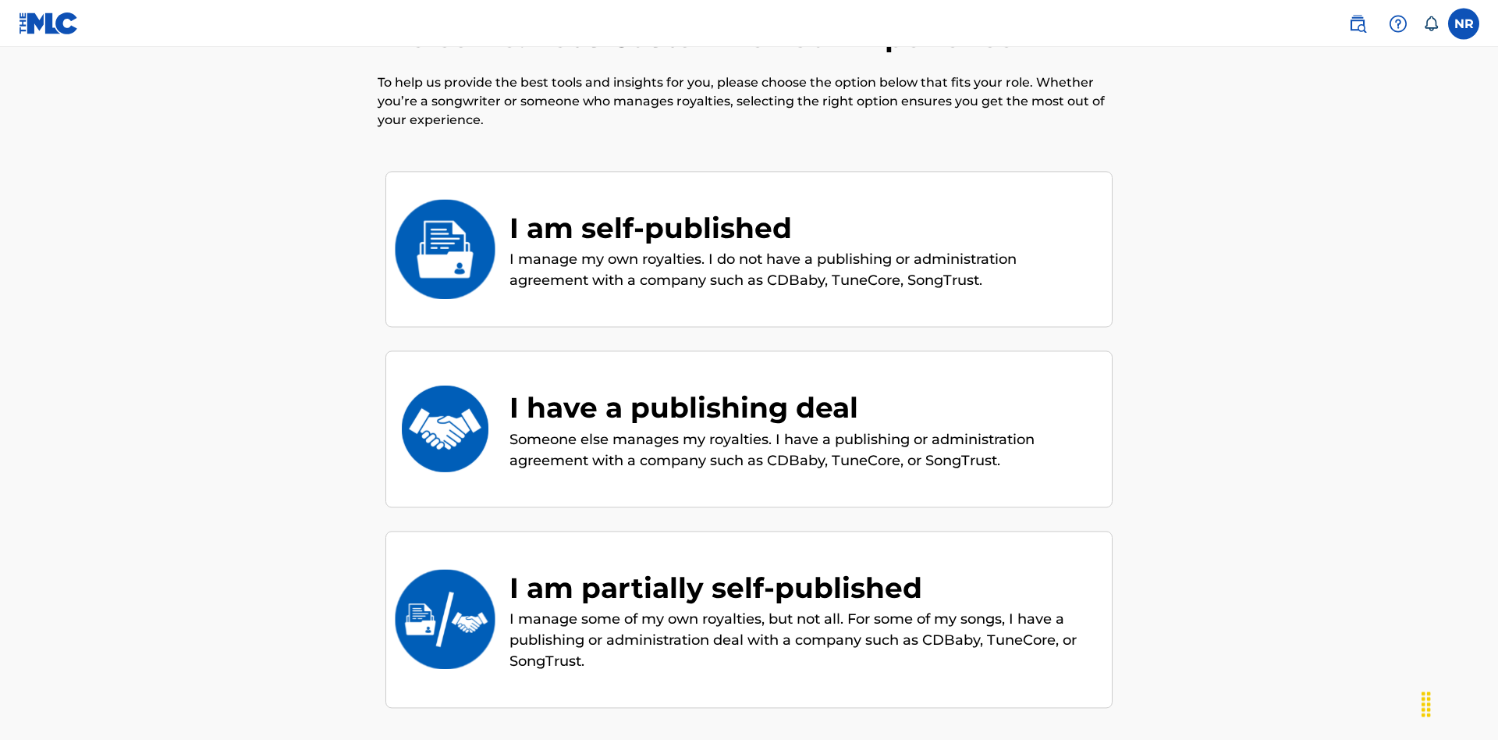
click at [803, 386] on div "I have a publishing deal" at bounding box center [802, 407] width 587 height 42
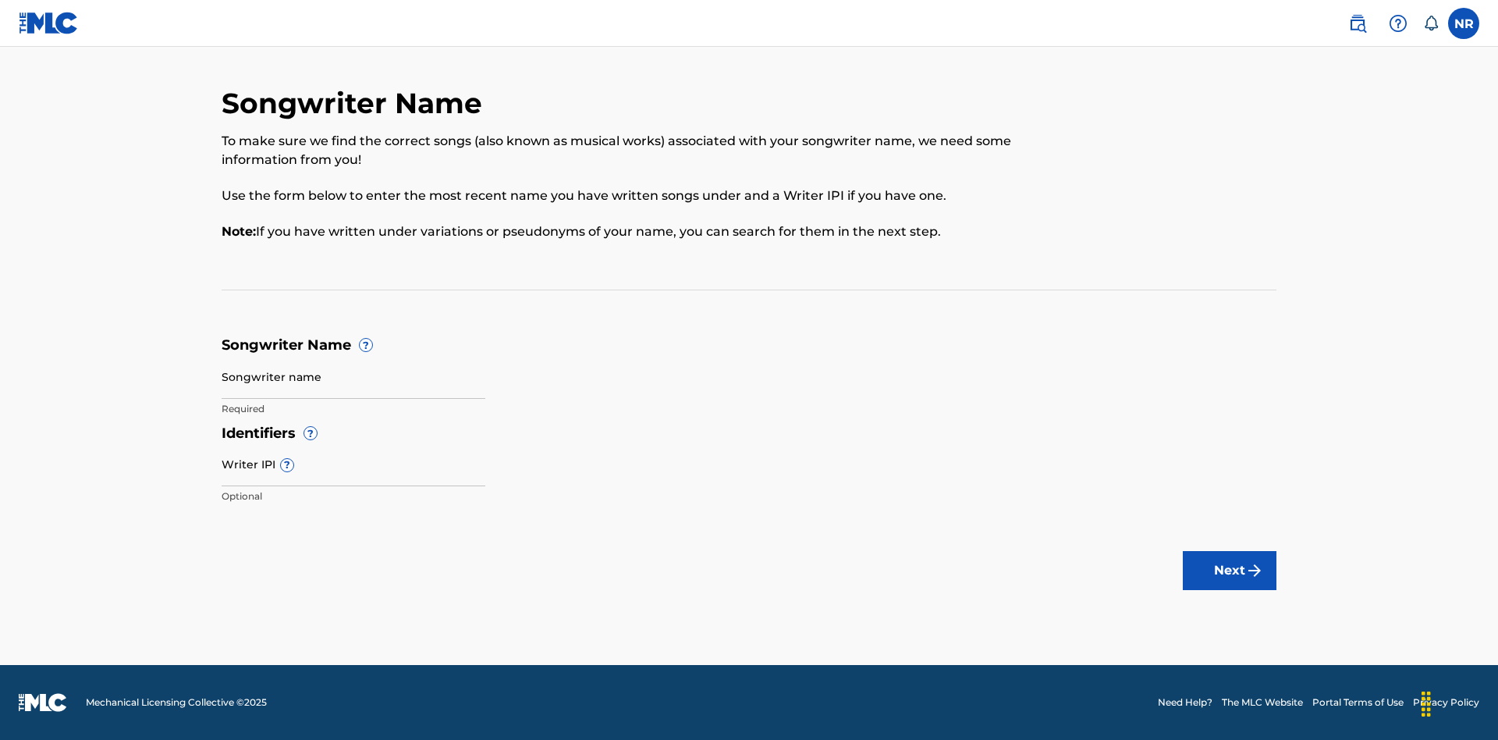
click at [353, 376] on input "Songwriter name" at bounding box center [354, 376] width 264 height 44
type input "ojABKkxIBpNDjMyRGtLFtWpd0 j87t2T34C6CNuBD0hcrIXFiB0"
click at [353, 463] on input "Writer IPI ?" at bounding box center [354, 464] width 264 height 44
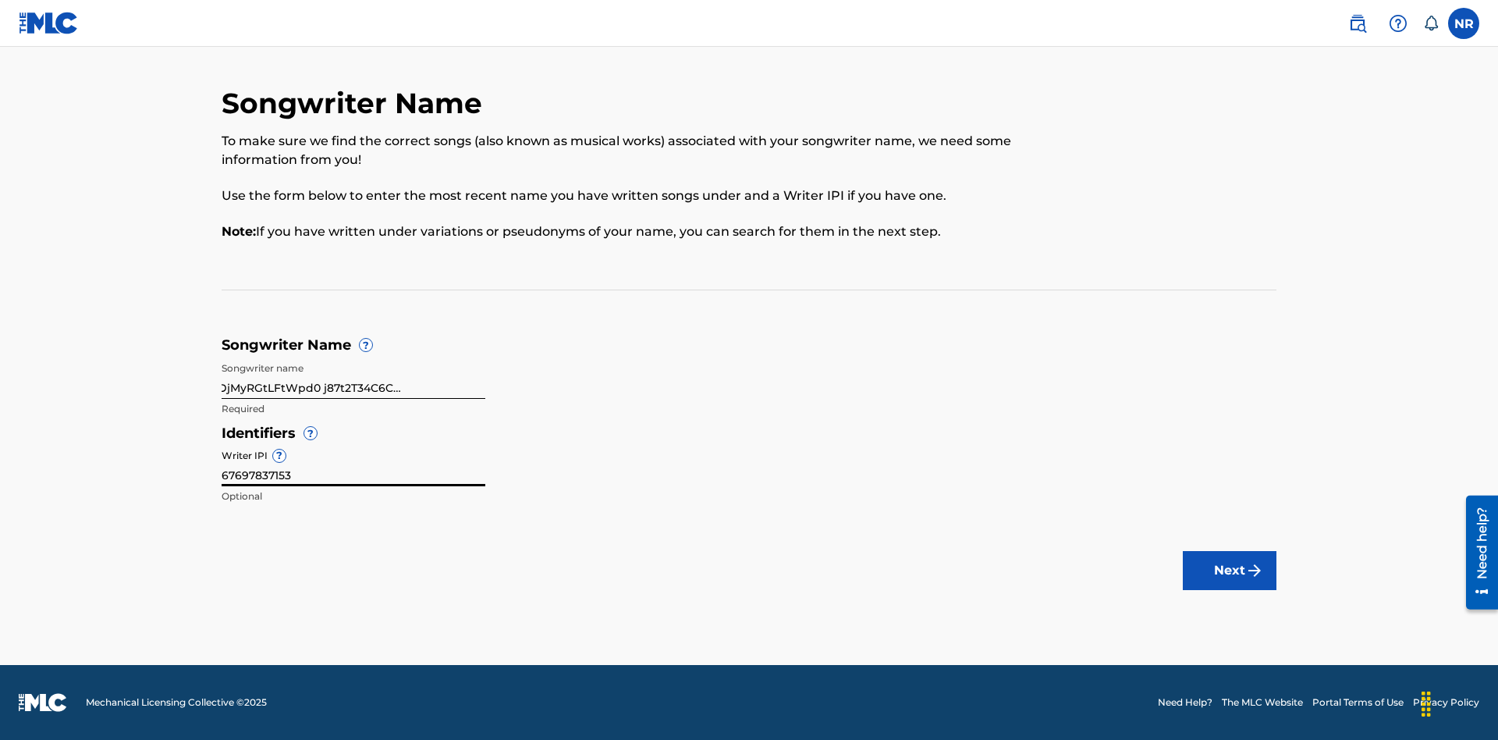
type input "67697837153"
click at [1230, 570] on button "Next" at bounding box center [1230, 570] width 94 height 39
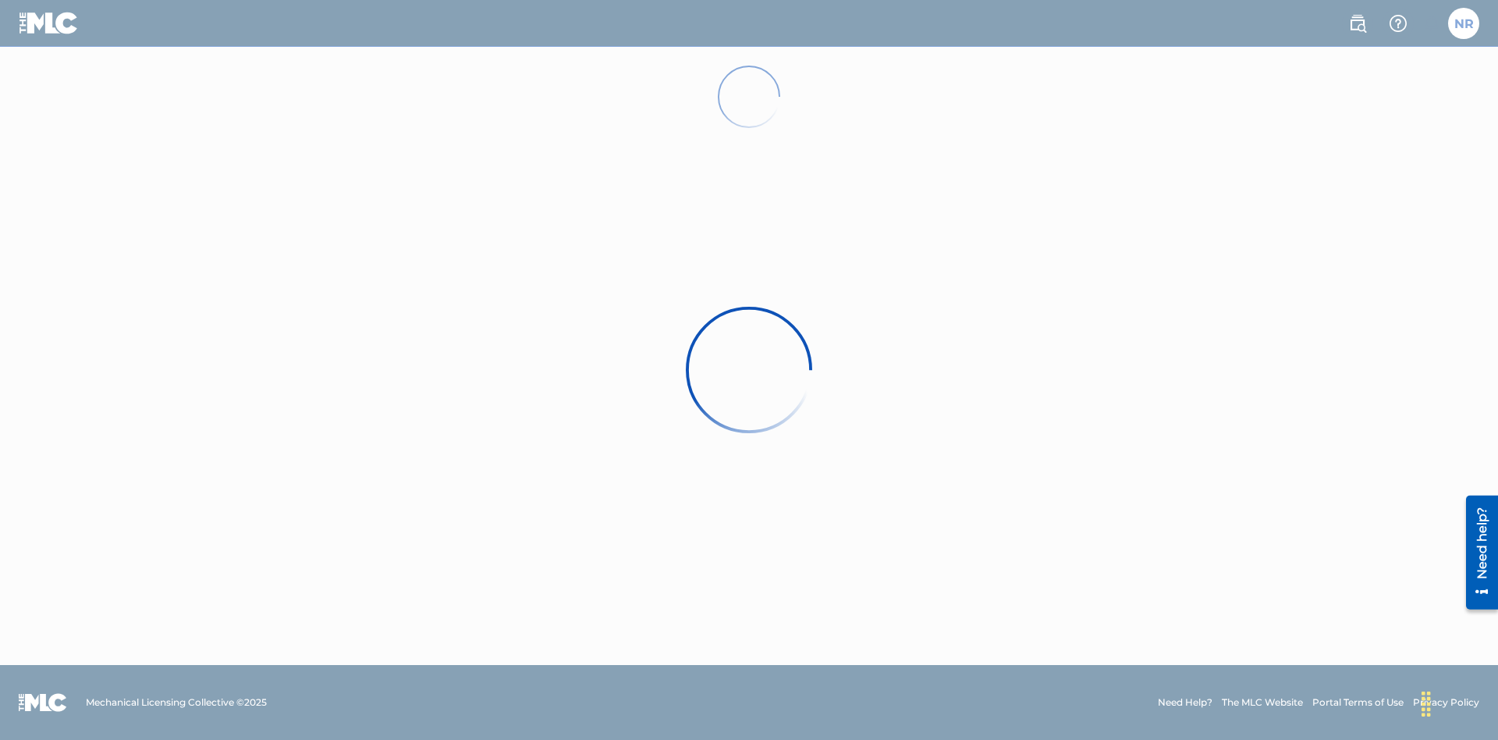
click at [1464, 23] on label at bounding box center [1463, 23] width 31 height 31
click at [1464, 23] on input "NR [PERSON_NAME] [EMAIL_ADDRESS][DOMAIN_NAME] Notification Preferences Profile …" at bounding box center [1464, 23] width 0 height 0
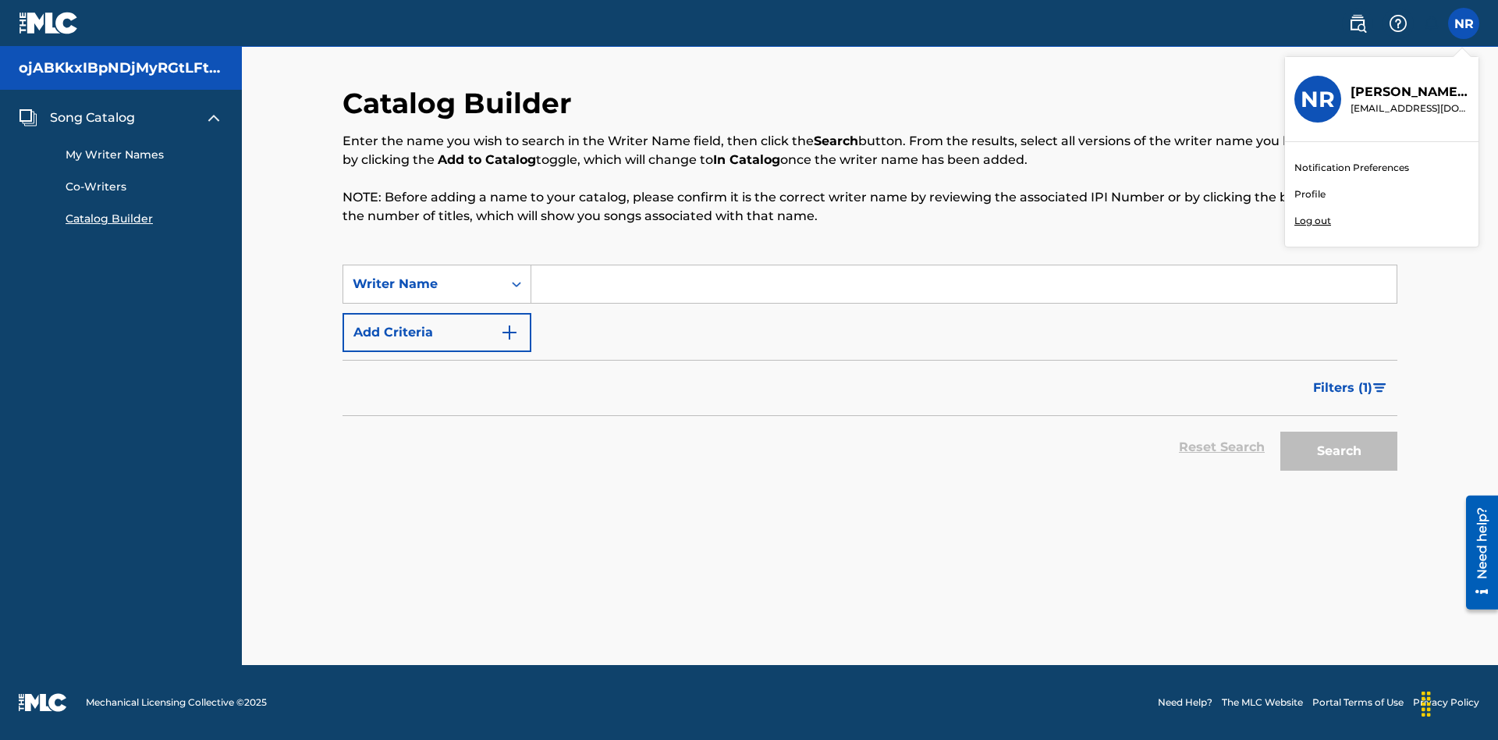
click at [1309, 194] on link "Profile" at bounding box center [1309, 194] width 31 height 14
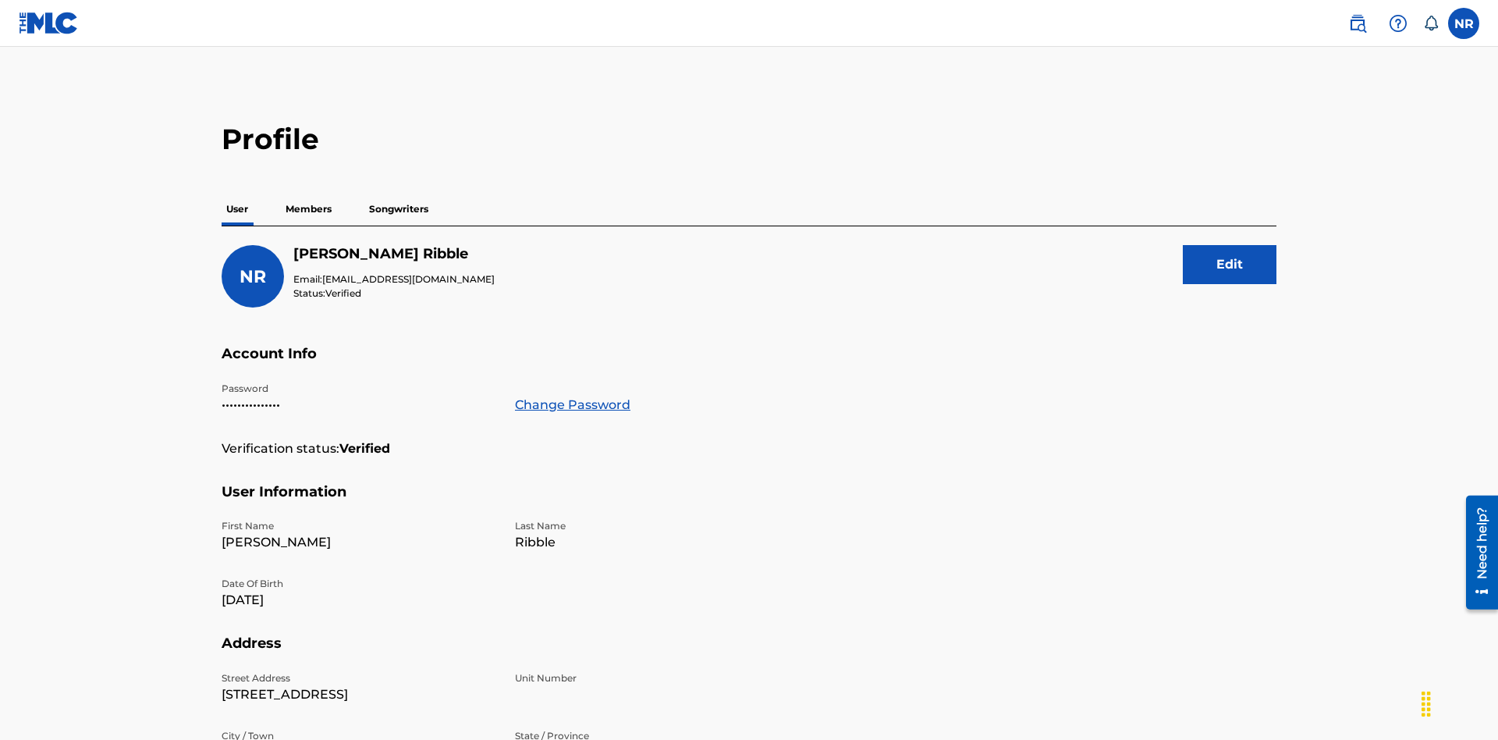
click at [399, 193] on p "Songwriters" at bounding box center [398, 209] width 69 height 33
